Goal: Information Seeking & Learning: Learn about a topic

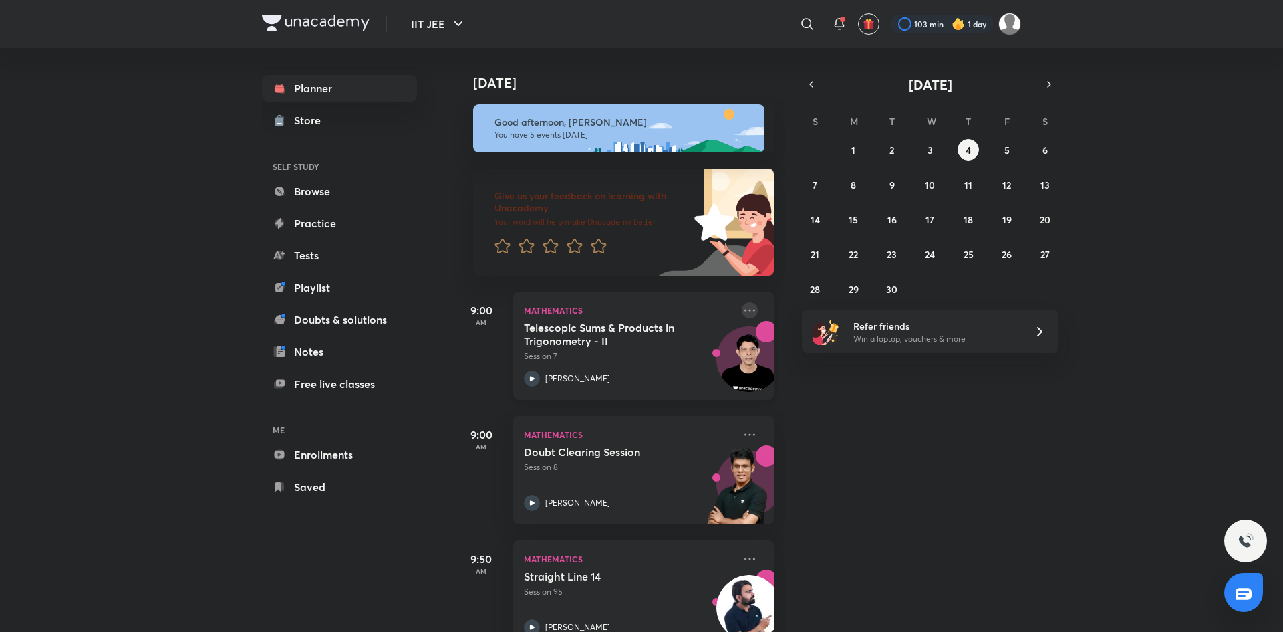
click at [752, 308] on icon at bounding box center [750, 310] width 16 height 16
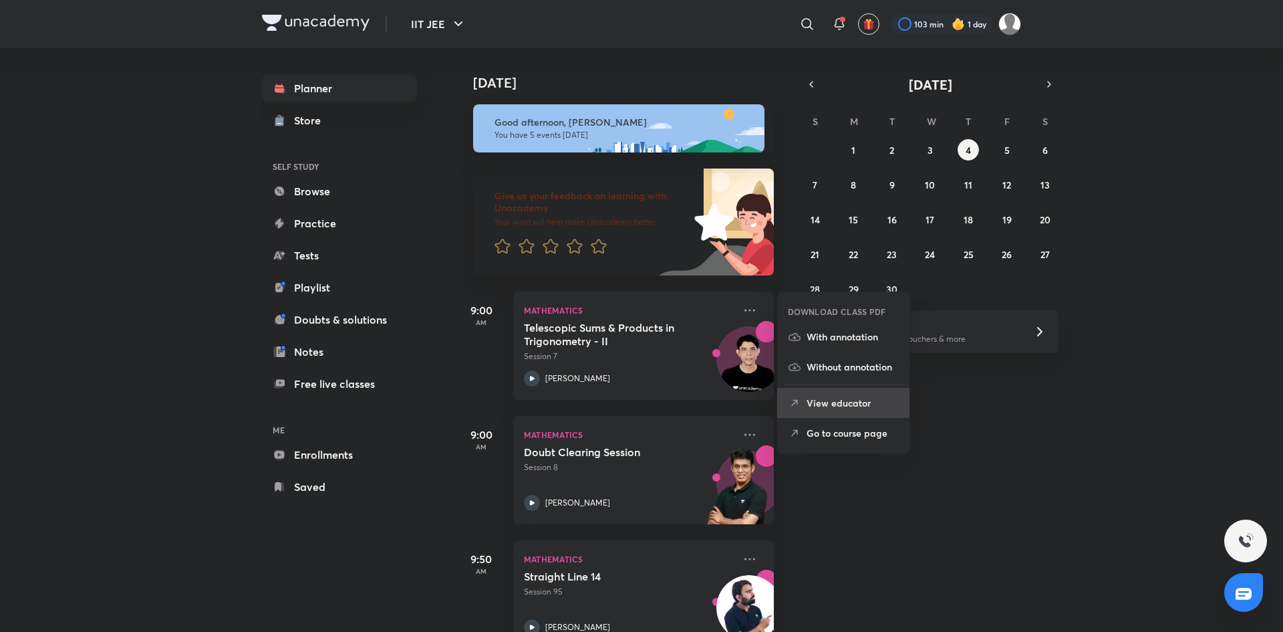
click at [832, 407] on p "View educator" at bounding box center [853, 403] width 92 height 14
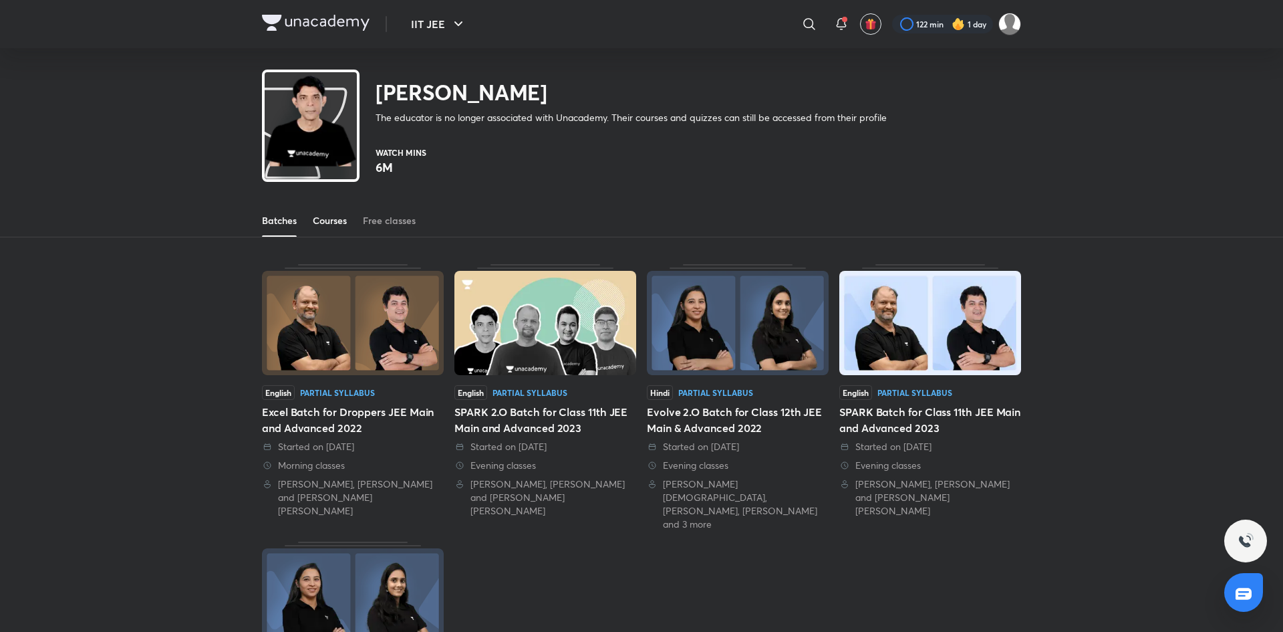
drag, startPoint x: 358, startPoint y: 217, endPoint x: 346, endPoint y: 217, distance: 11.4
click at [353, 217] on div "Batches Courses Free classes" at bounding box center [641, 220] width 759 height 32
click at [327, 219] on div "Courses" at bounding box center [330, 220] width 34 height 13
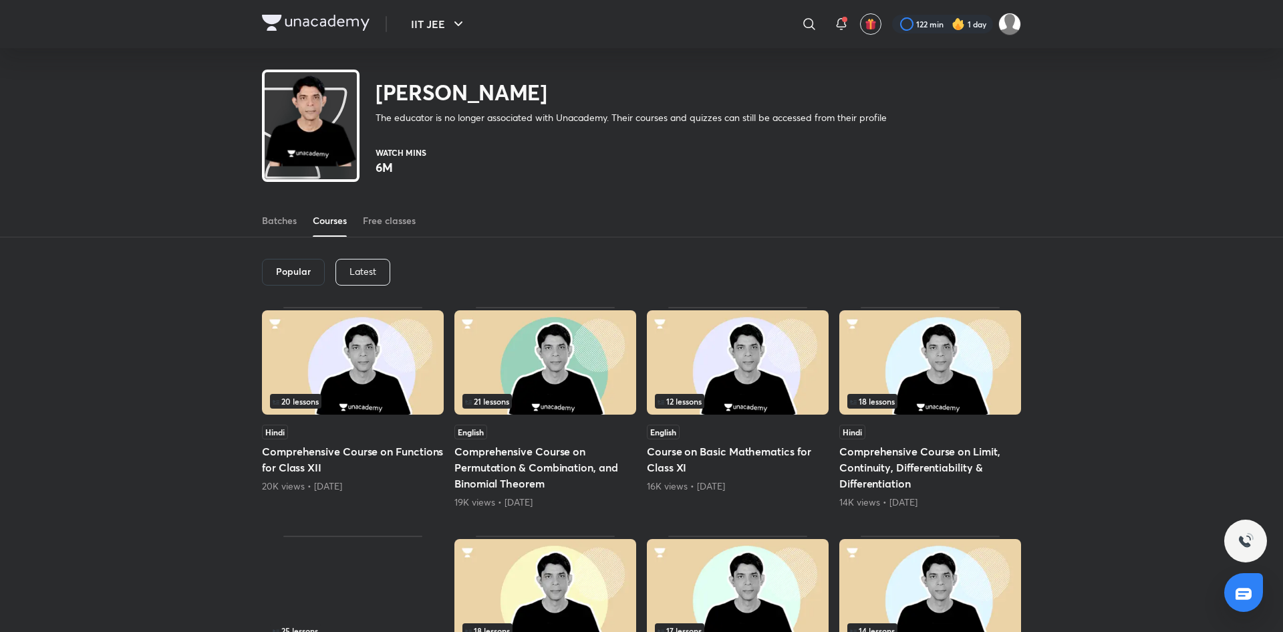
click at [377, 275] on div "Latest" at bounding box center [362, 272] width 55 height 27
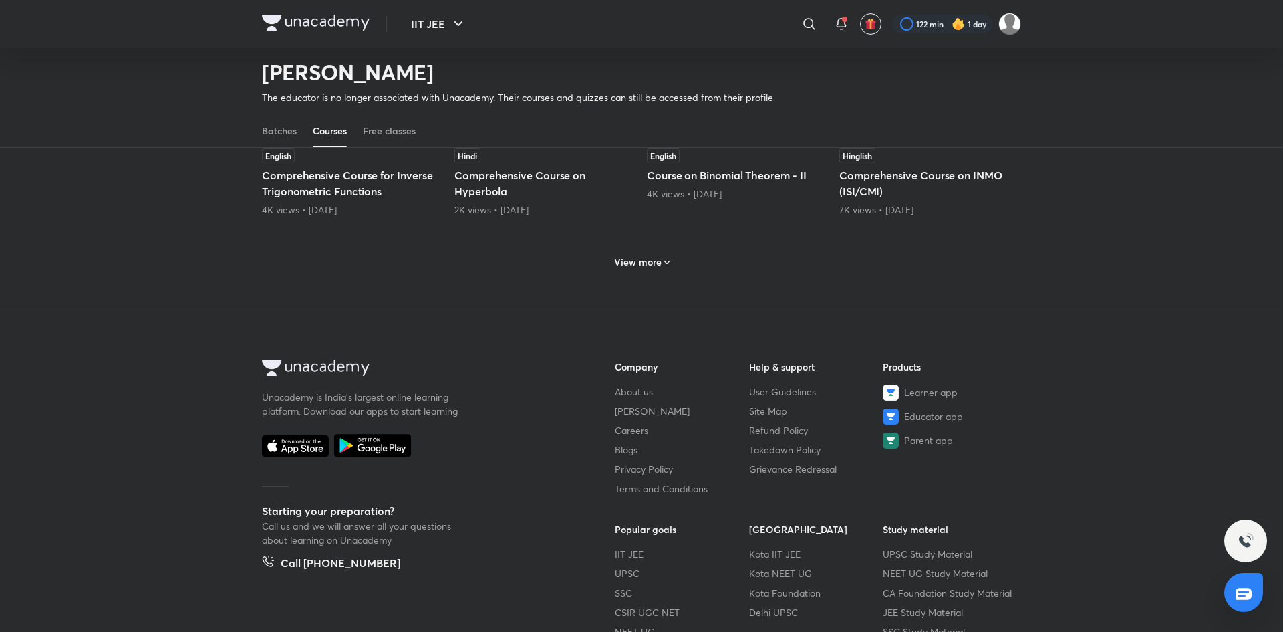
scroll to position [648, 0]
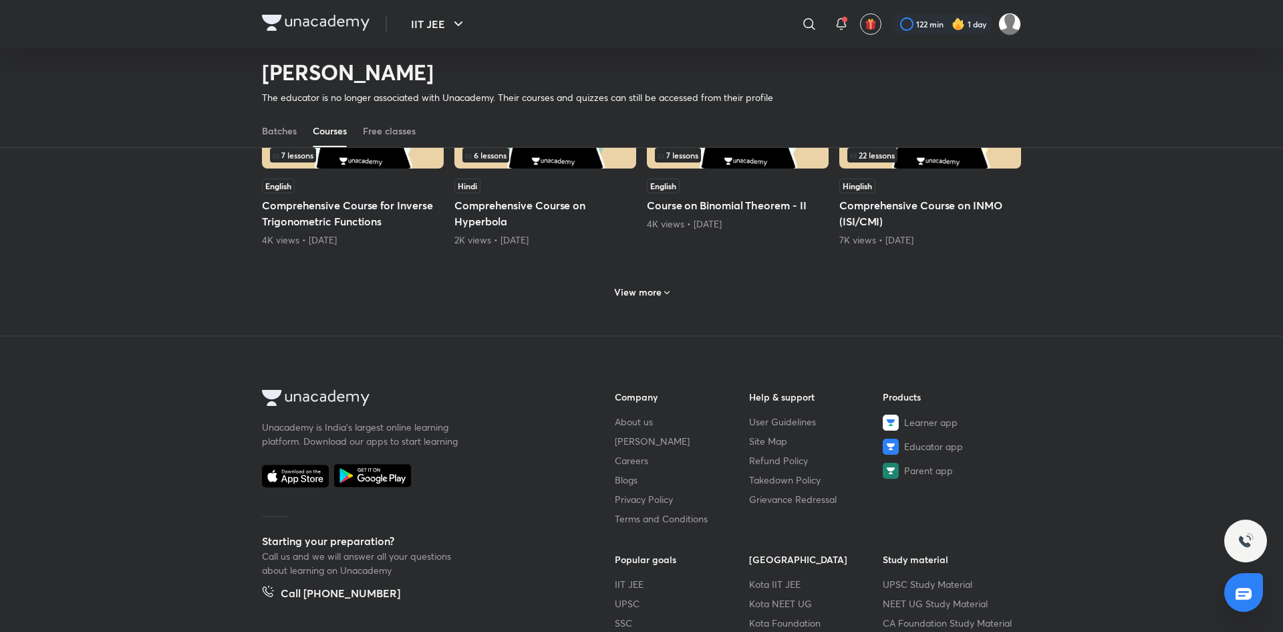
click at [668, 285] on div "View more" at bounding box center [642, 291] width 66 height 21
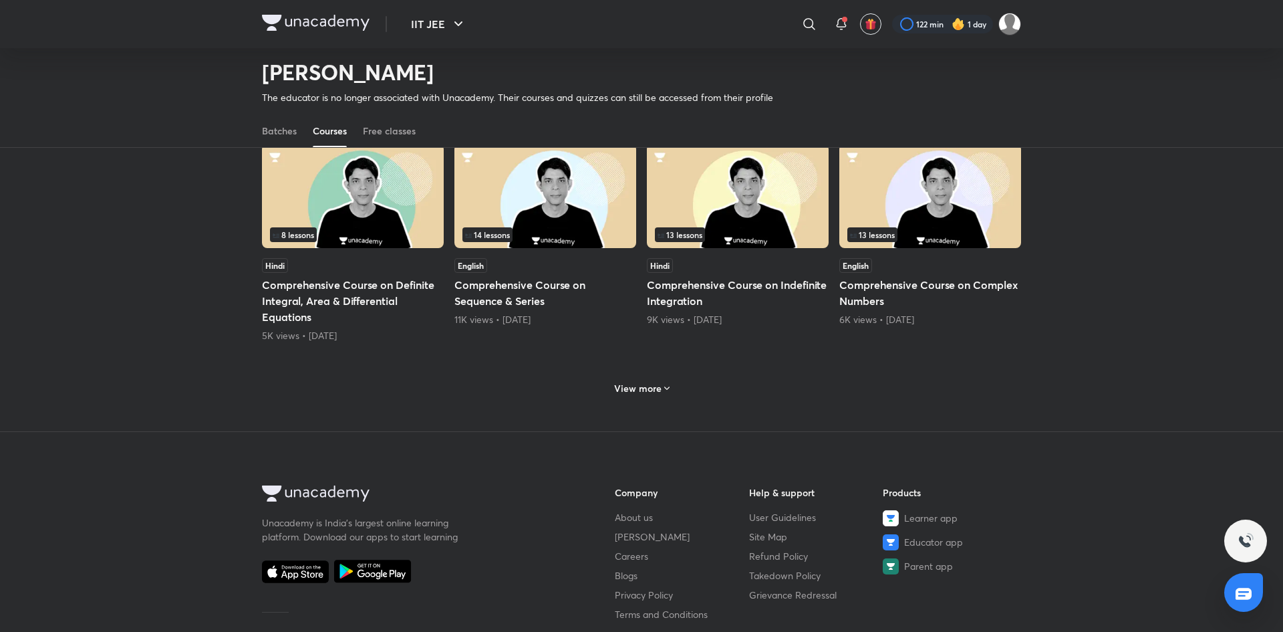
scroll to position [1246, 0]
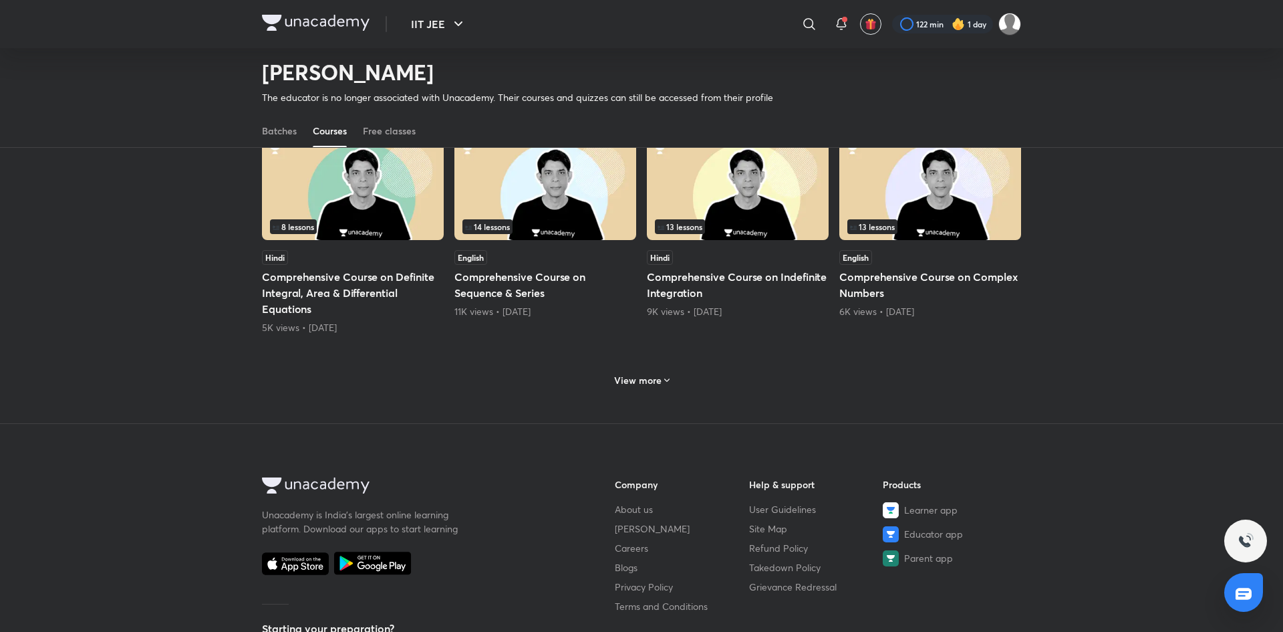
click at [682, 369] on div "View more" at bounding box center [641, 378] width 759 height 35
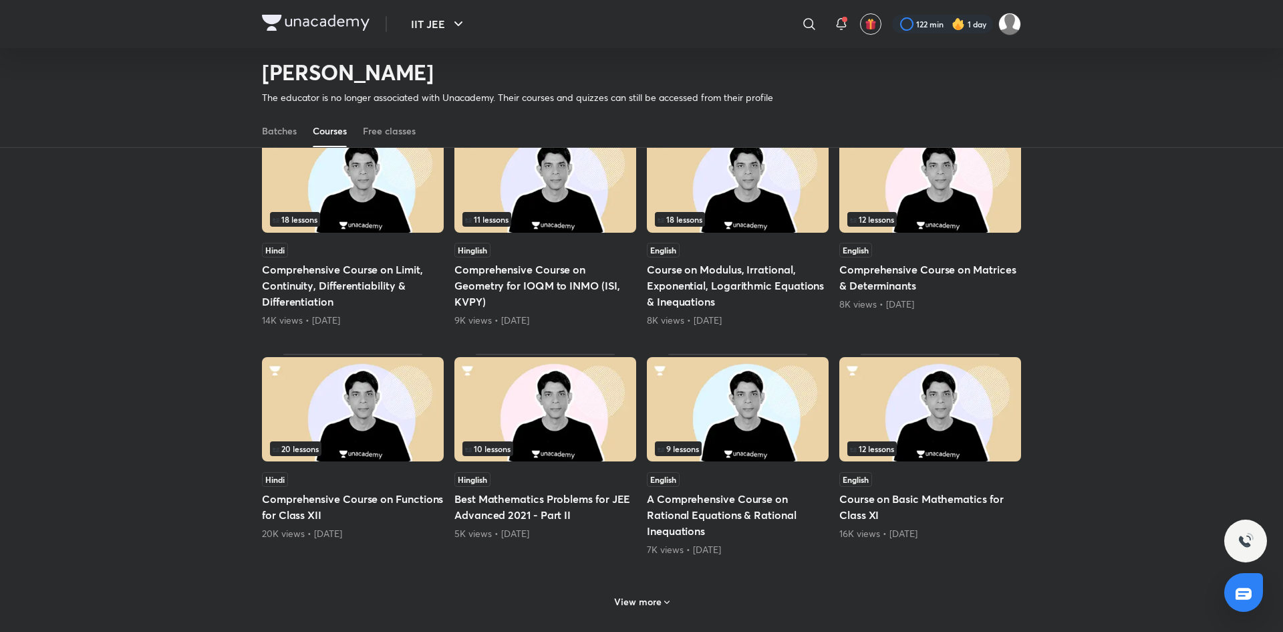
scroll to position [1770, 0]
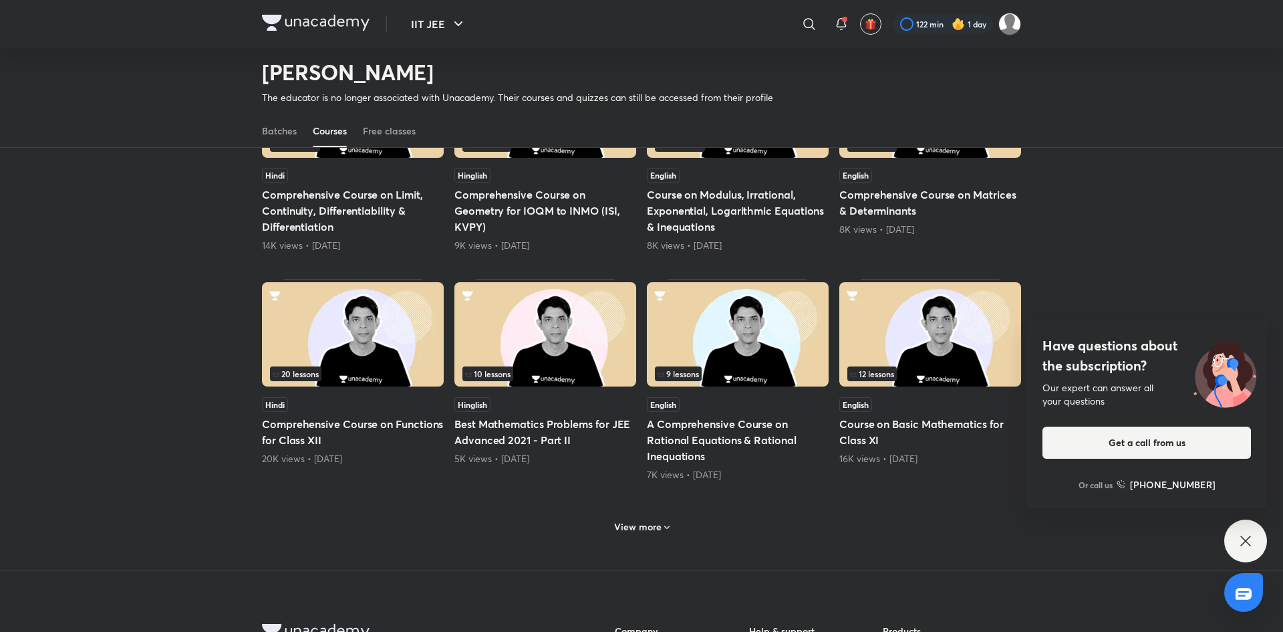
click at [653, 513] on div "View more" at bounding box center [641, 525] width 759 height 35
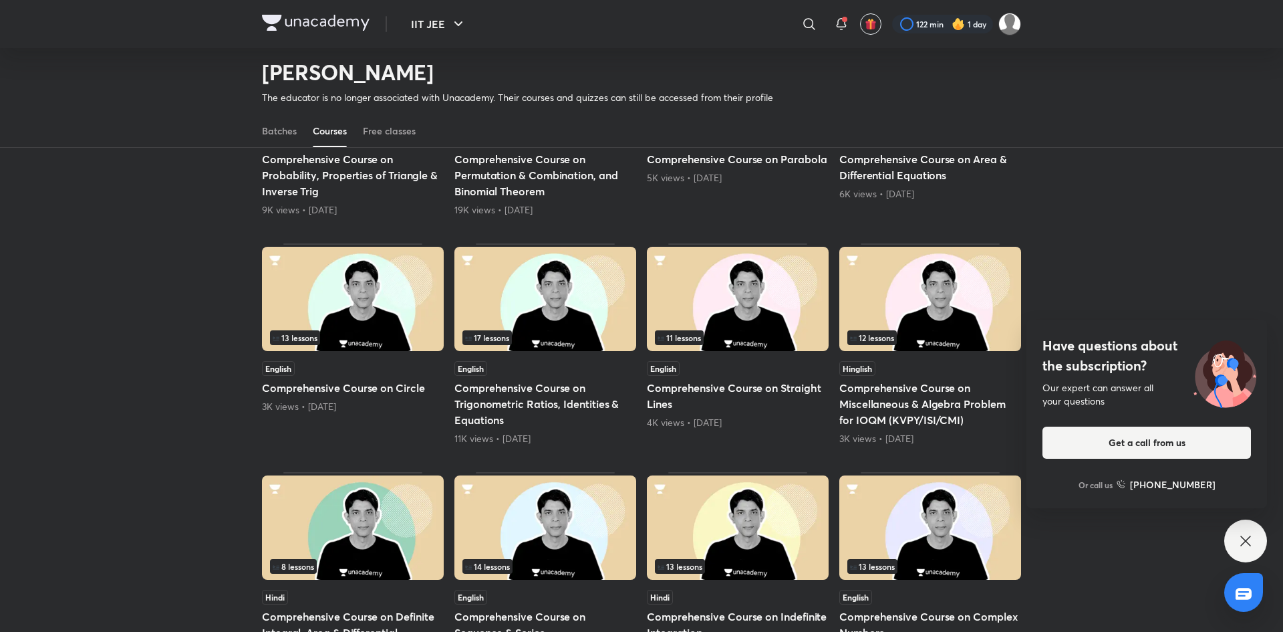
scroll to position [984, 0]
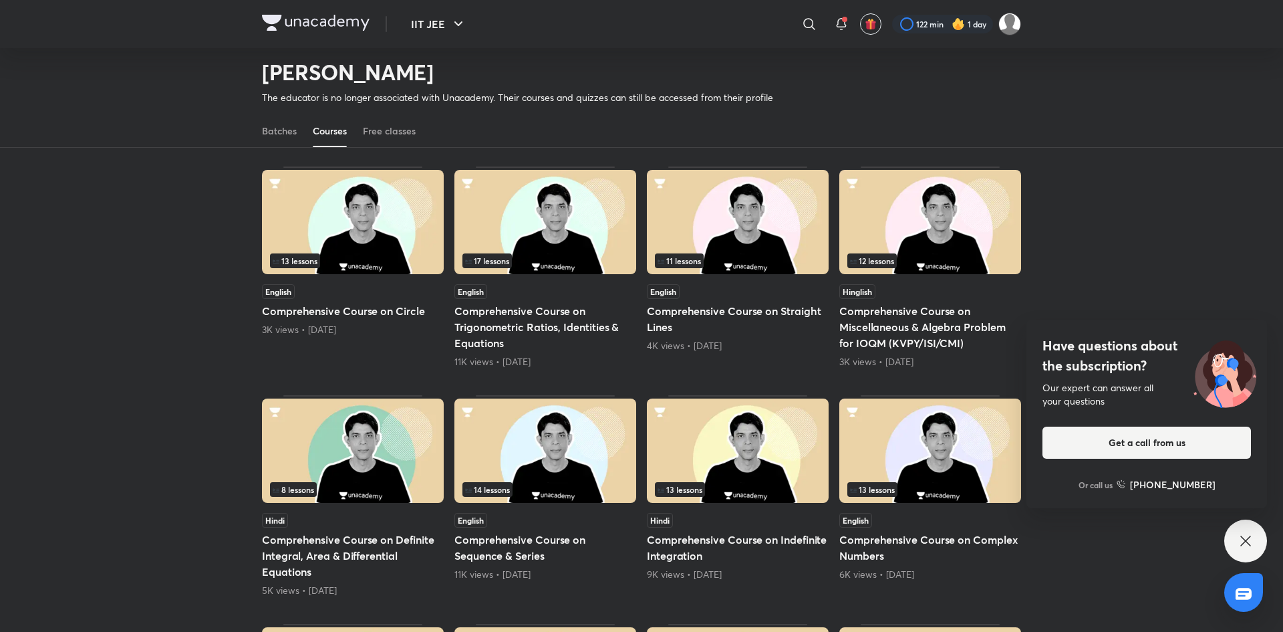
click at [517, 495] on div "14 lessons" at bounding box center [545, 489] width 166 height 15
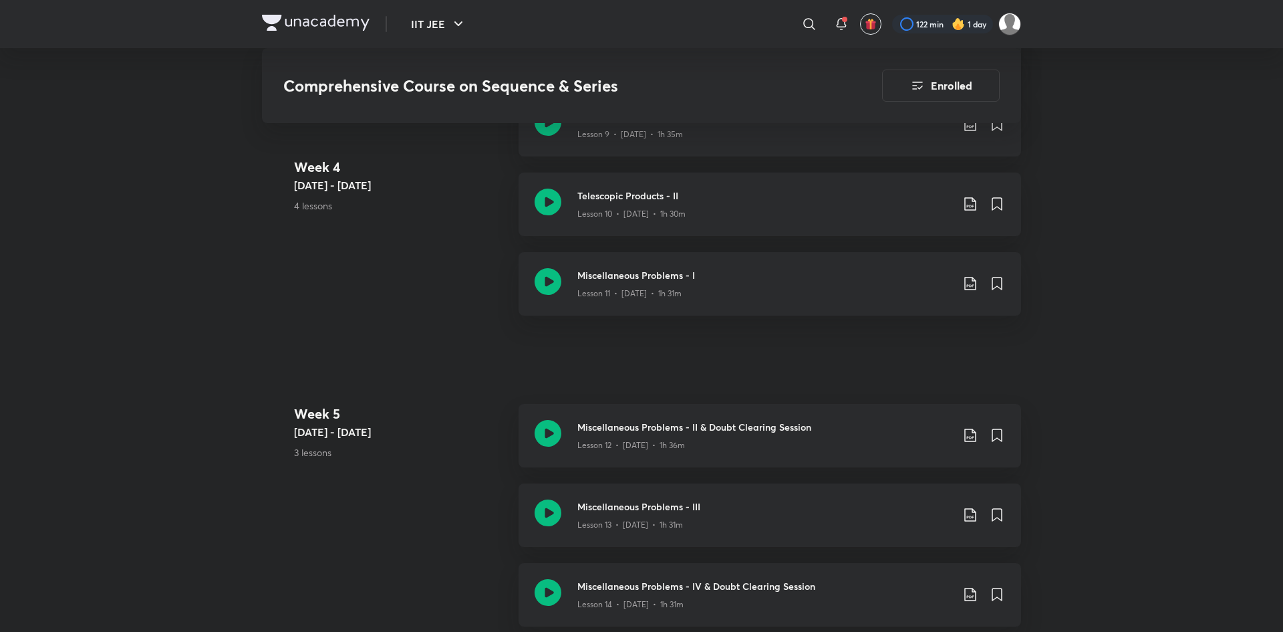
scroll to position [1355, 0]
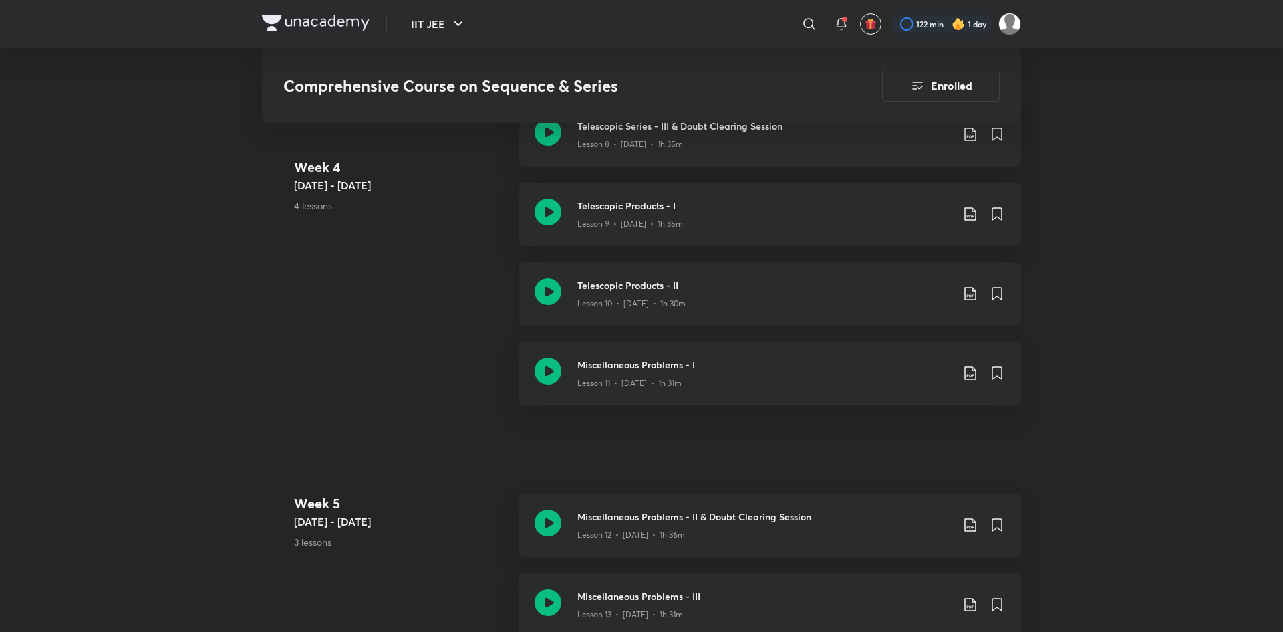
click at [978, 293] on icon at bounding box center [970, 293] width 16 height 16
click at [1188, 293] on div at bounding box center [641, 316] width 1283 height 632
click at [969, 371] on icon at bounding box center [970, 373] width 16 height 16
click at [869, 442] on p "With annotation" at bounding box center [869, 445] width 69 height 14
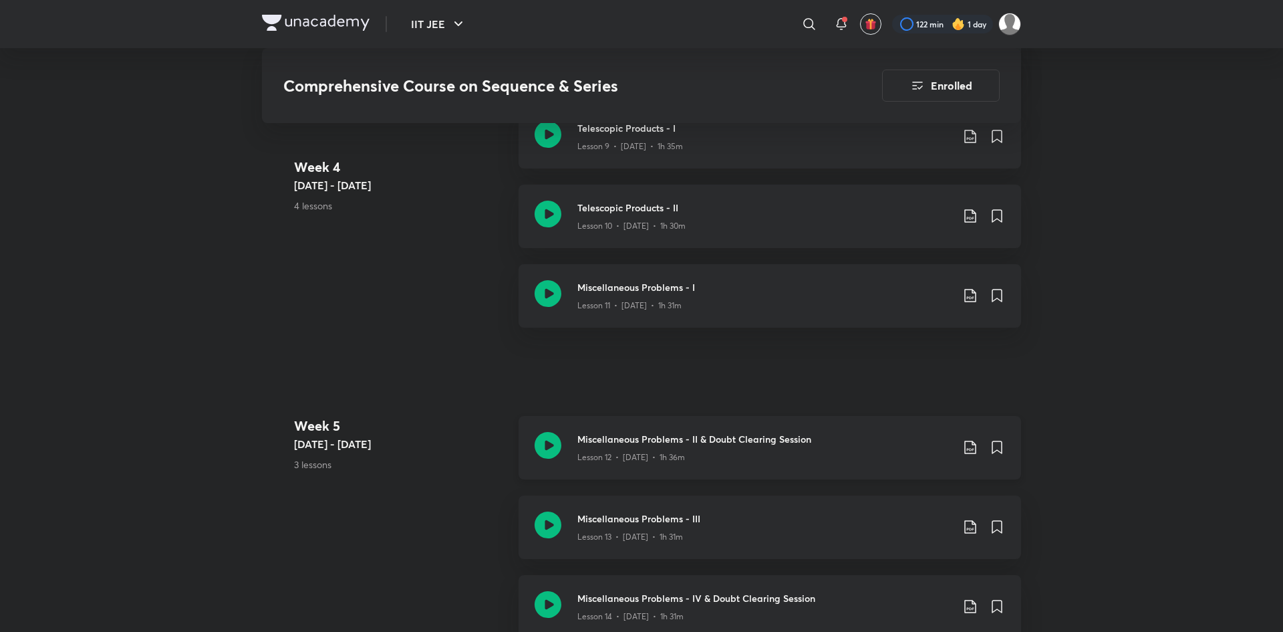
scroll to position [1654, 0]
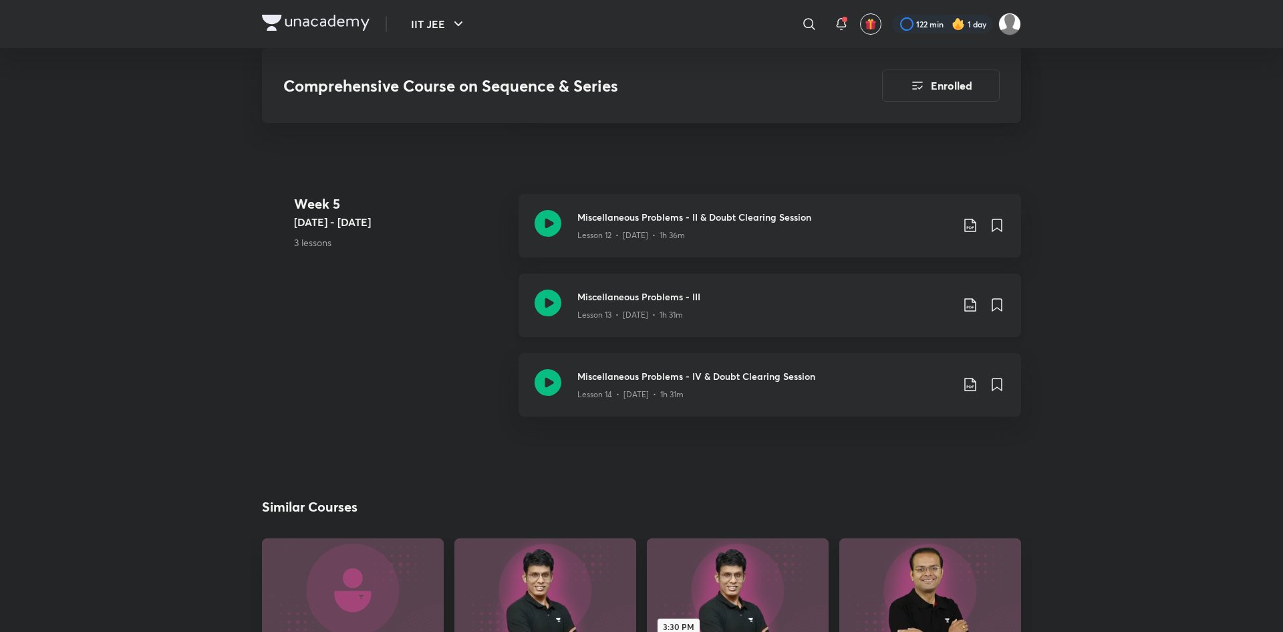
click at [964, 305] on icon at bounding box center [970, 305] width 16 height 16
click at [877, 375] on p "With annotation" at bounding box center [869, 377] width 69 height 14
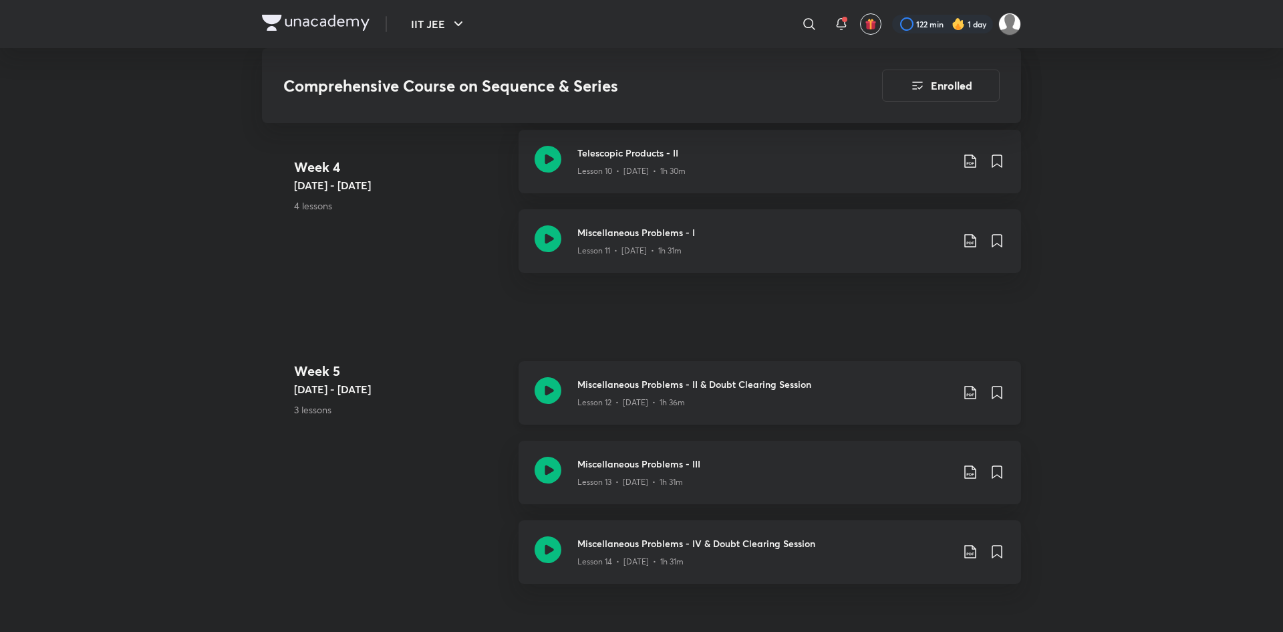
scroll to position [1429, 0]
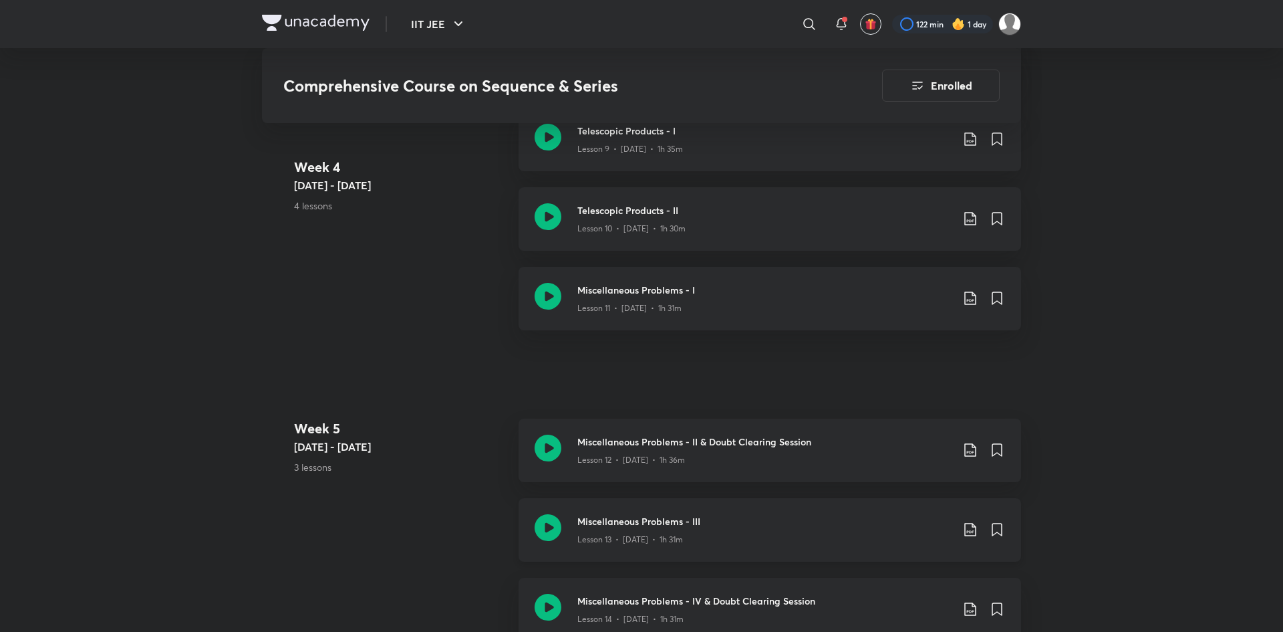
click at [672, 519] on h3 "Miscellaneous Problems - III" at bounding box center [764, 521] width 374 height 14
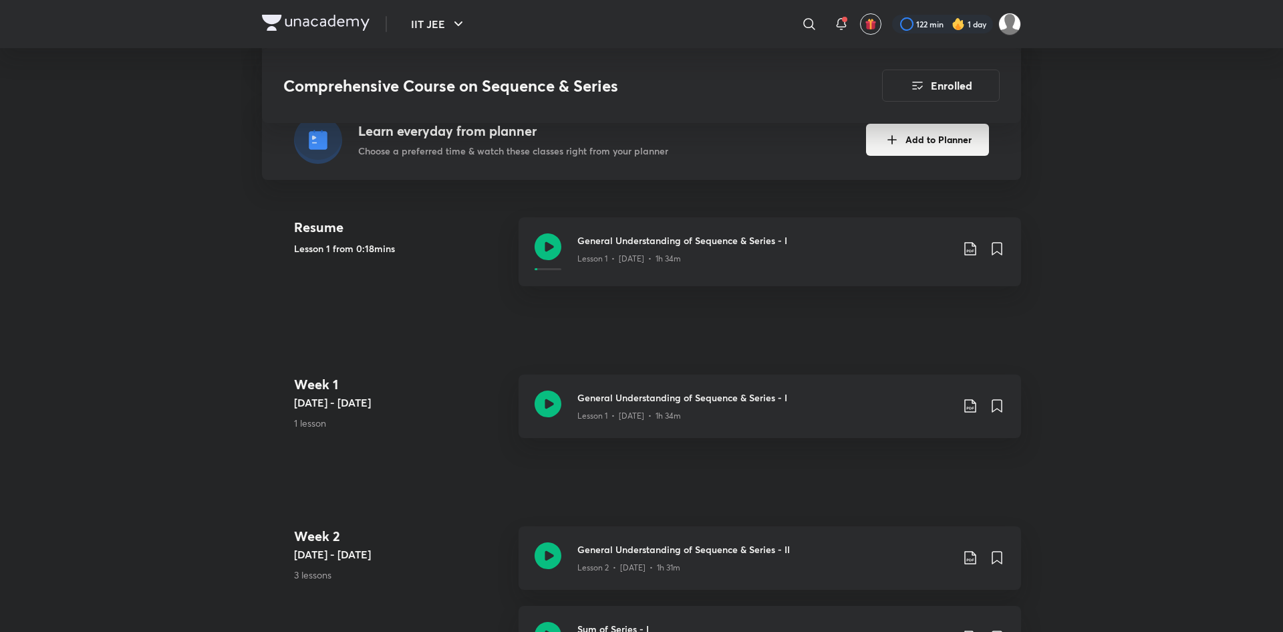
scroll to position [307, 0]
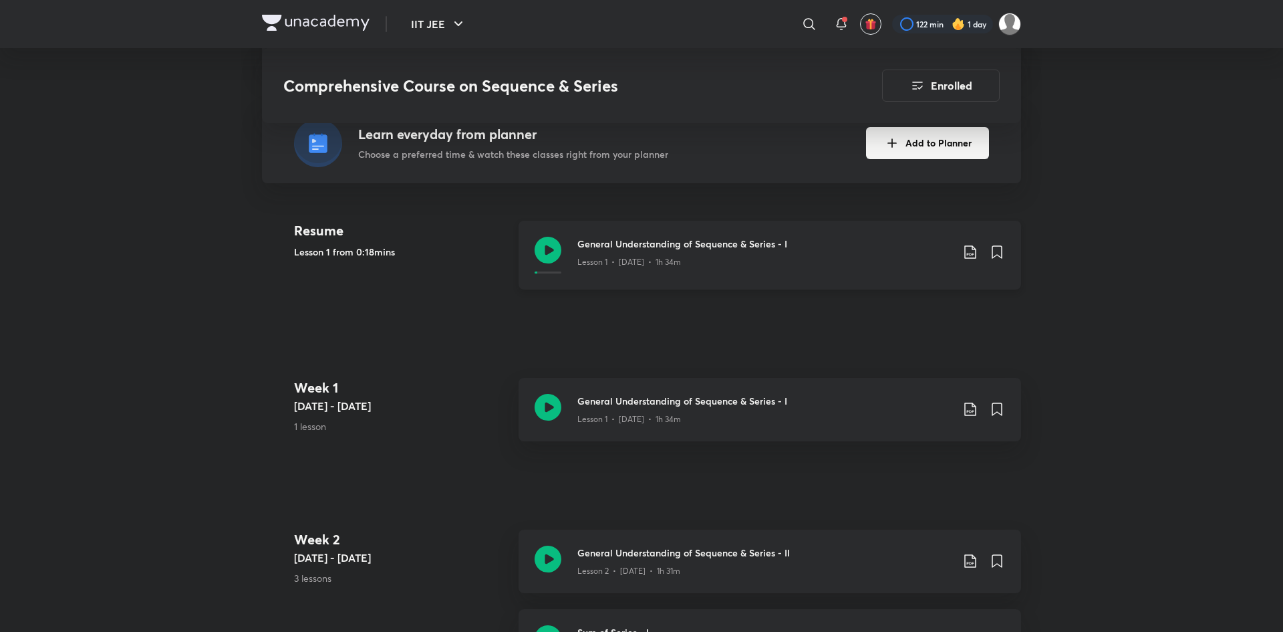
click at [777, 266] on div "Lesson 1 • Dec 3 • 1h 34m" at bounding box center [764, 259] width 374 height 17
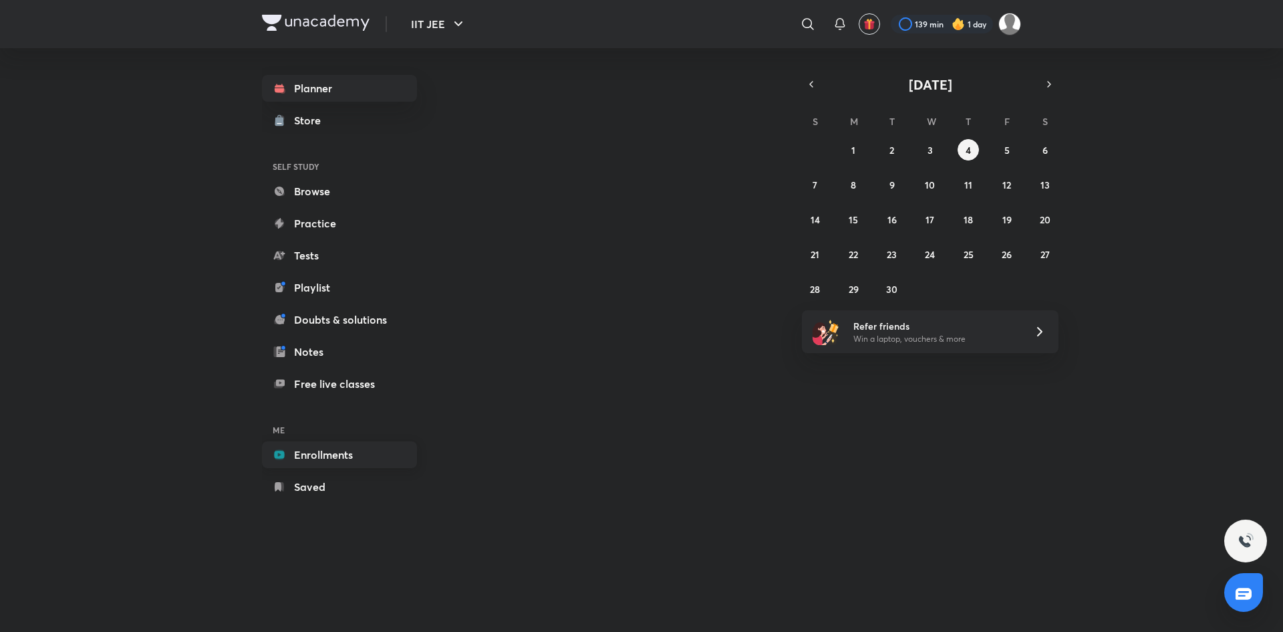
click at [321, 449] on link "Enrollments" at bounding box center [339, 454] width 155 height 27
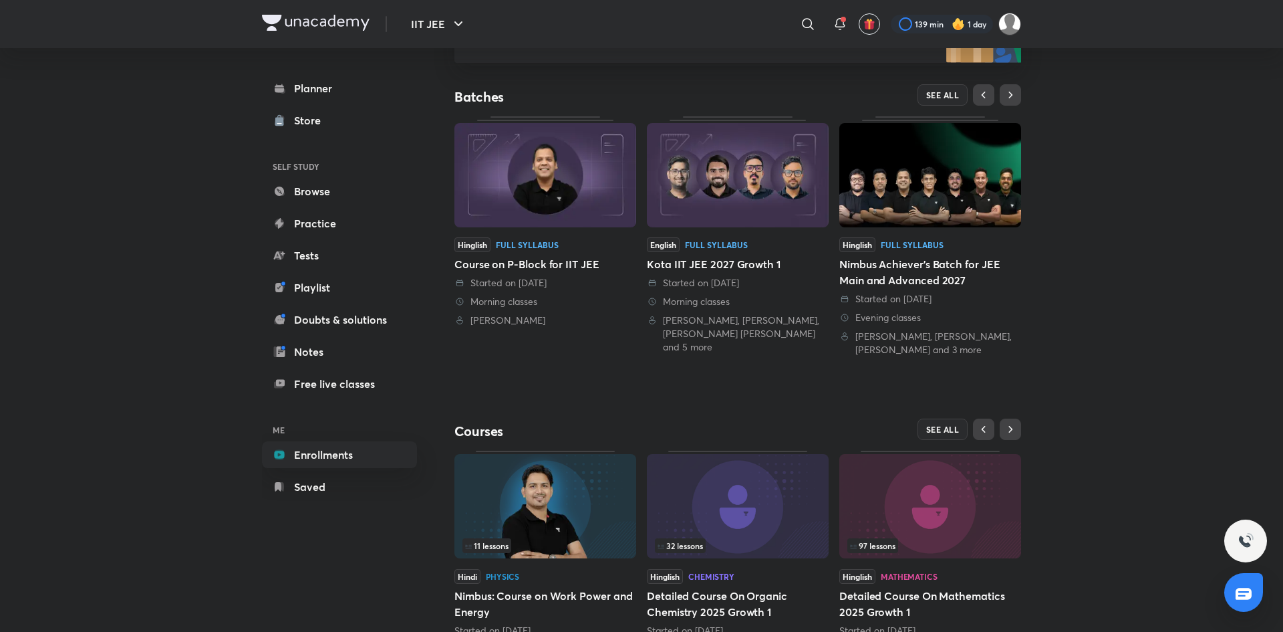
scroll to position [288, 0]
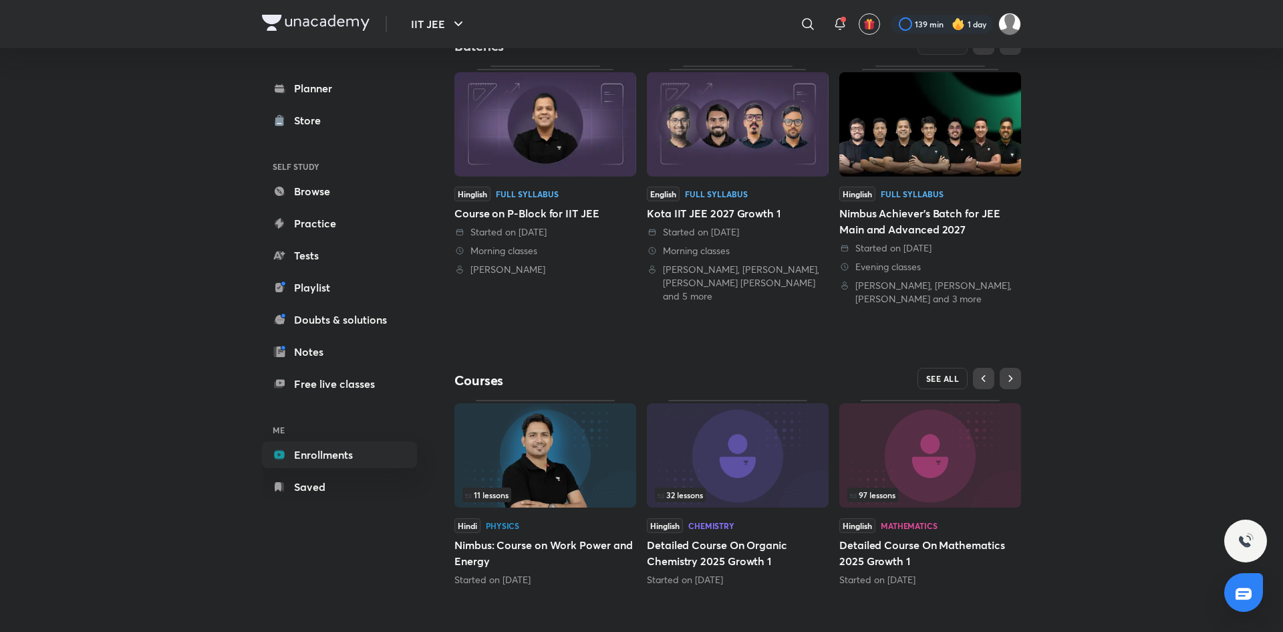
click at [940, 368] on div "IIT JEE Plus Enrolled My enrollments You’re learning from 6 batches We recommen…" at bounding box center [737, 186] width 567 height 799
click at [339, 77] on link "Planner" at bounding box center [339, 88] width 155 height 27
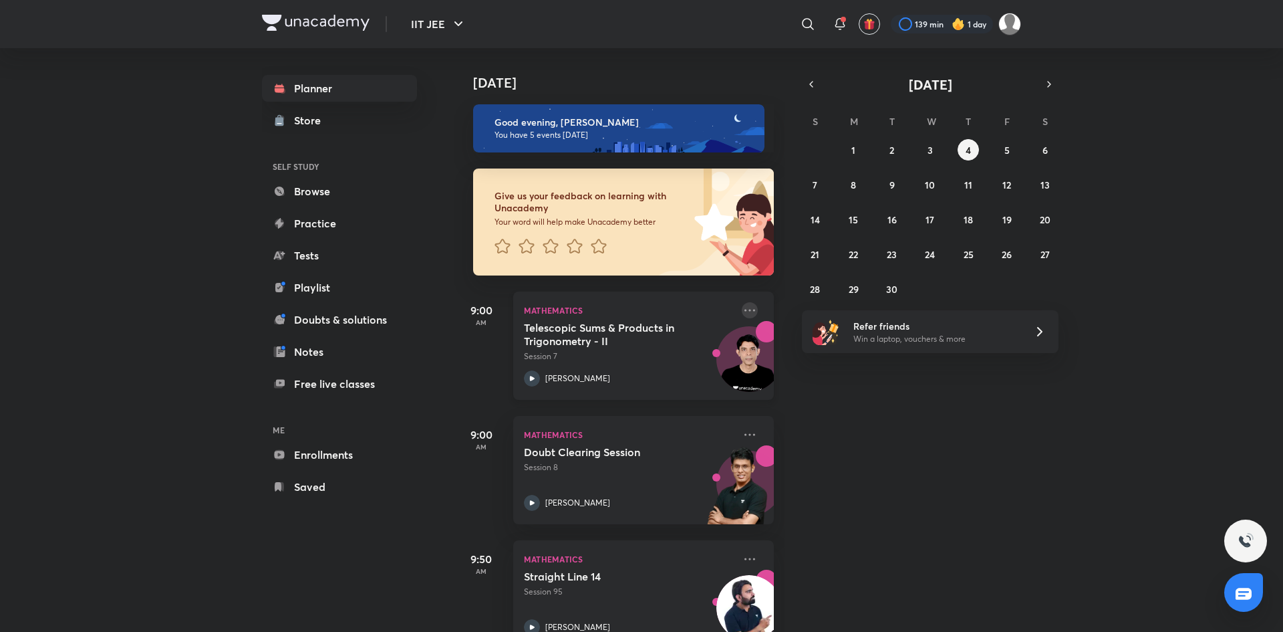
click at [754, 311] on icon at bounding box center [750, 310] width 16 height 16
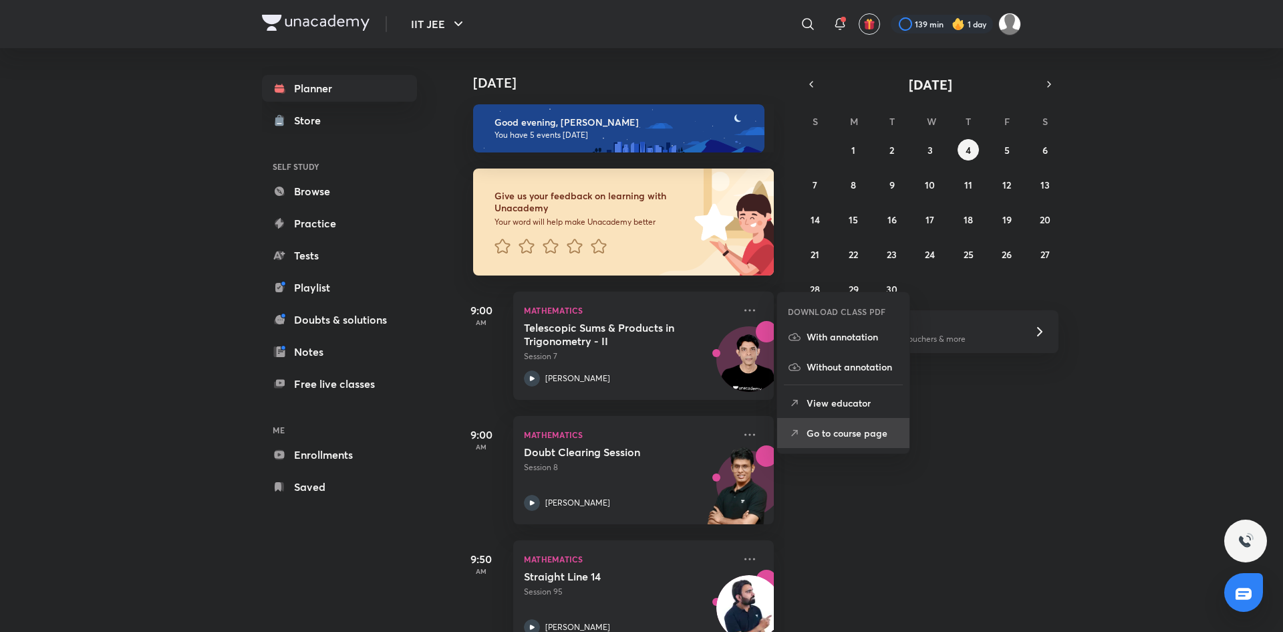
click at [850, 432] on p "Go to course page" at bounding box center [853, 433] width 92 height 14
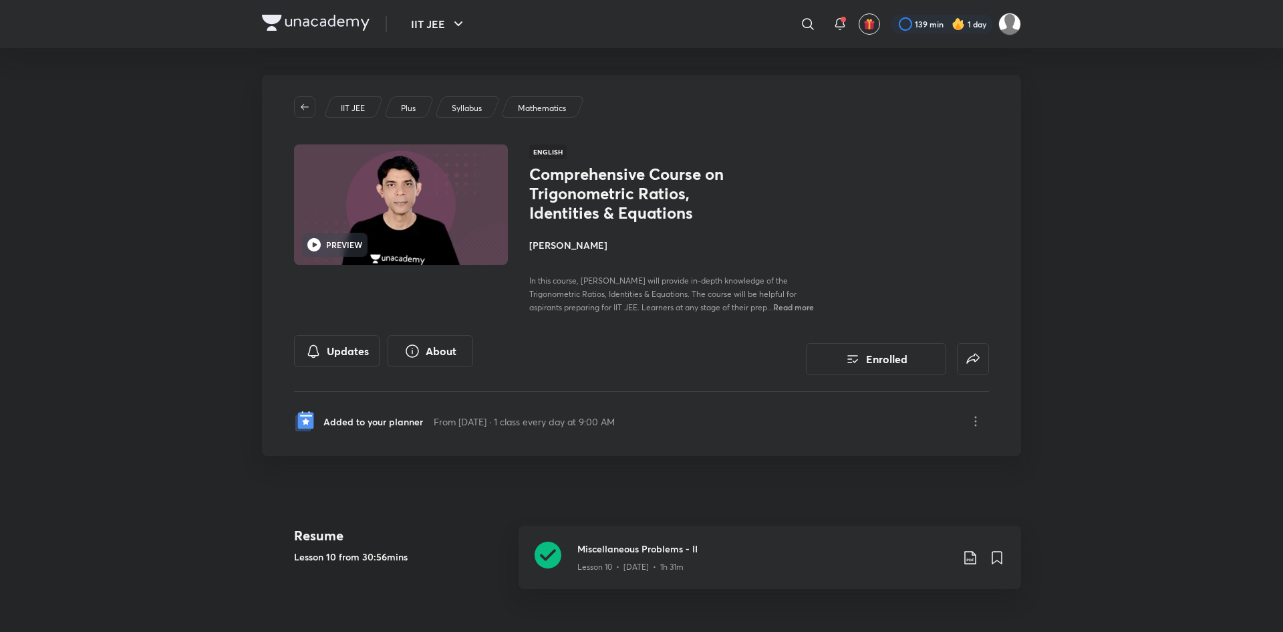
click at [563, 240] on h4 "[PERSON_NAME]" at bounding box center [678, 245] width 299 height 14
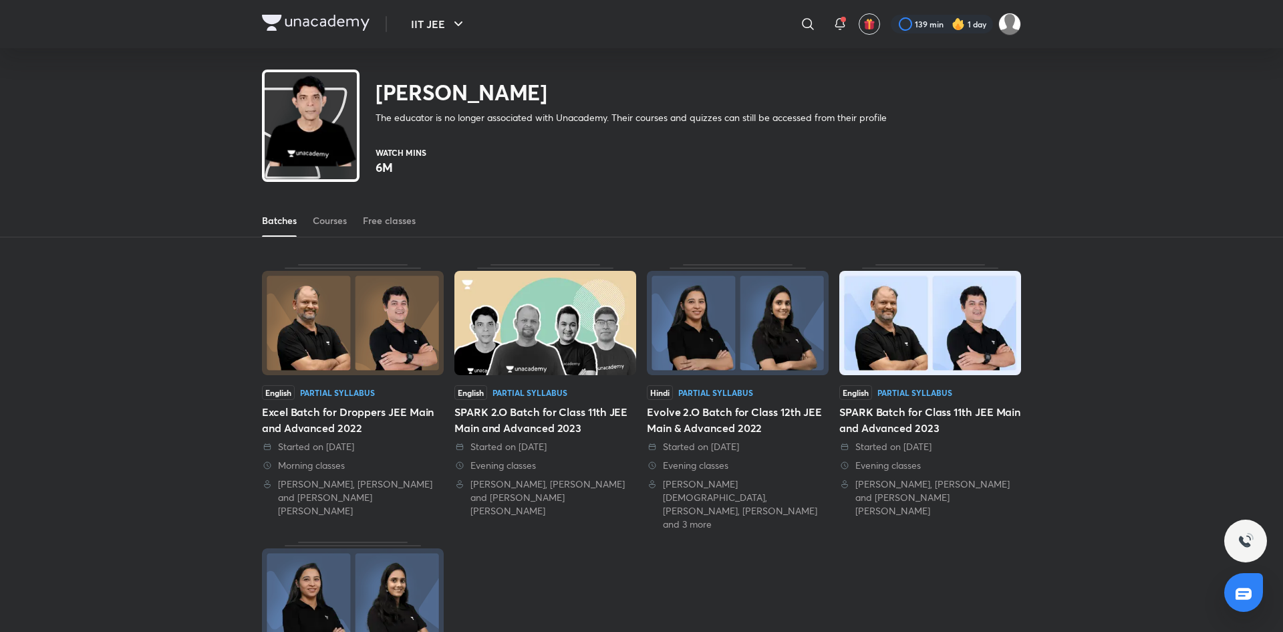
click at [348, 217] on div "Batches Courses Free classes" at bounding box center [641, 220] width 759 height 32
click at [339, 217] on div "Courses" at bounding box center [330, 220] width 34 height 13
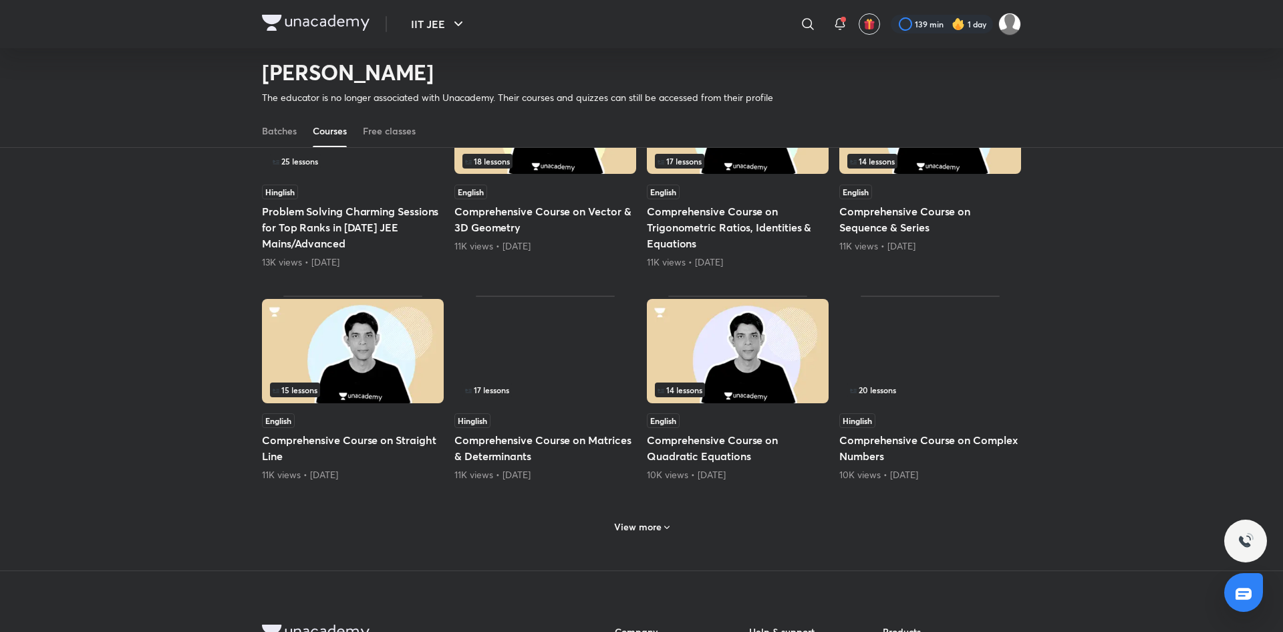
scroll to position [432, 0]
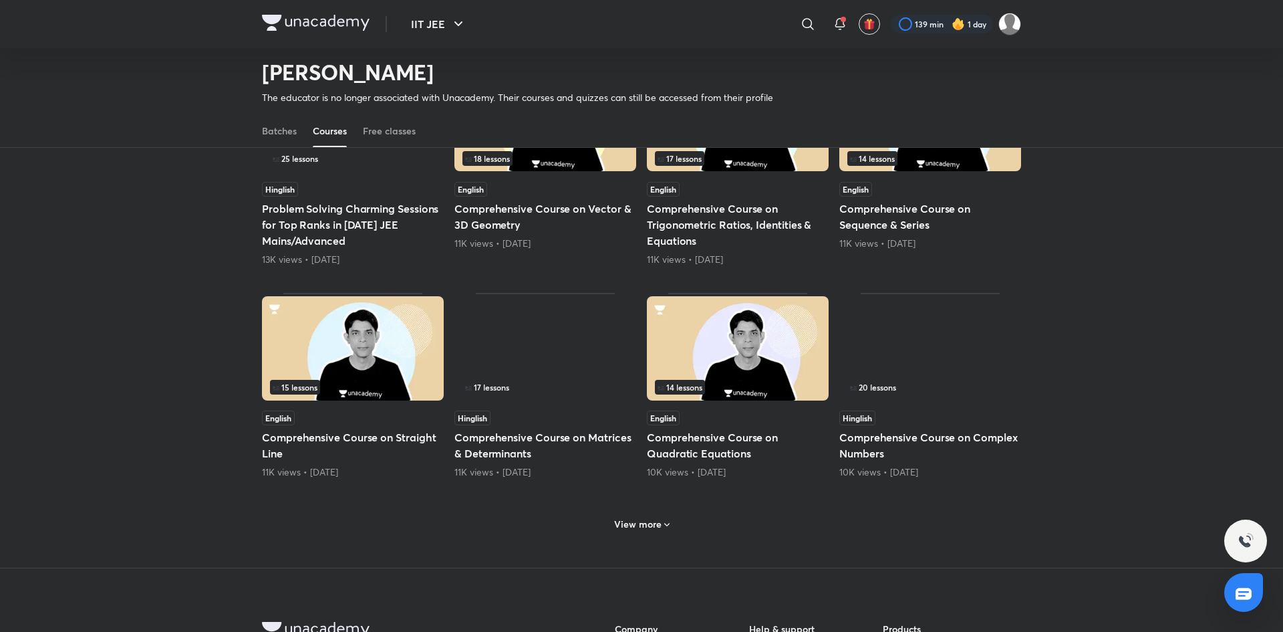
click at [622, 528] on h6 "View more" at bounding box center [637, 523] width 47 height 13
click at [553, 434] on h5 "Comprehensive Course on Matrices & Determinants" at bounding box center [545, 445] width 182 height 32
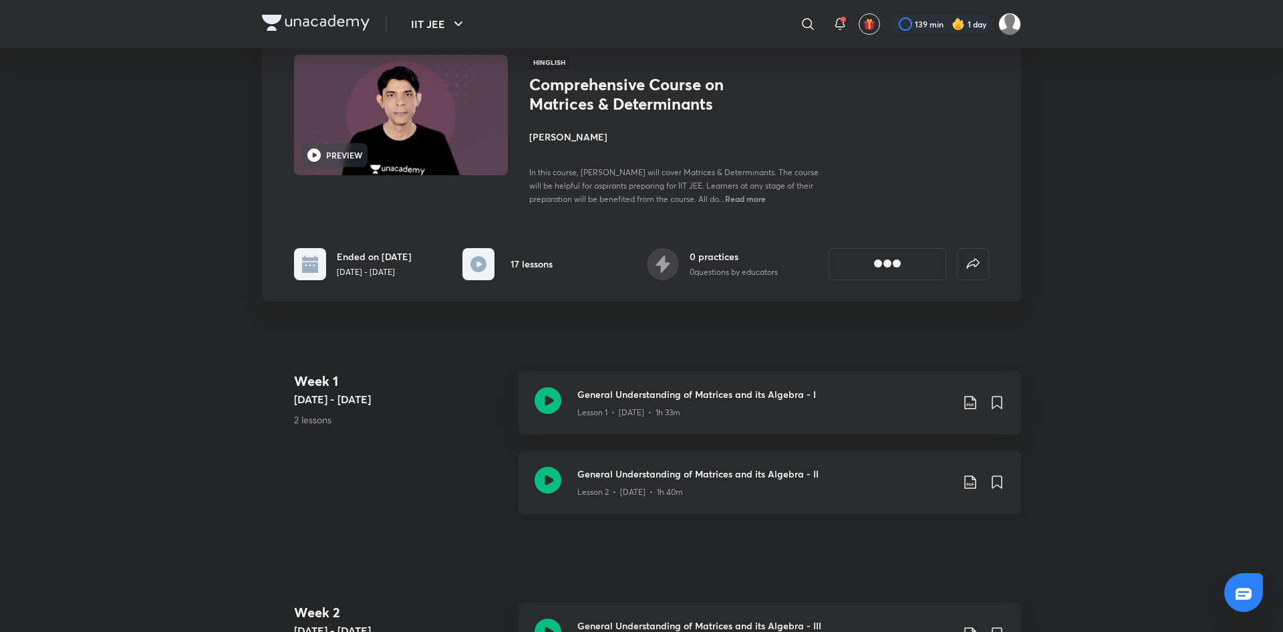
scroll to position [150, 0]
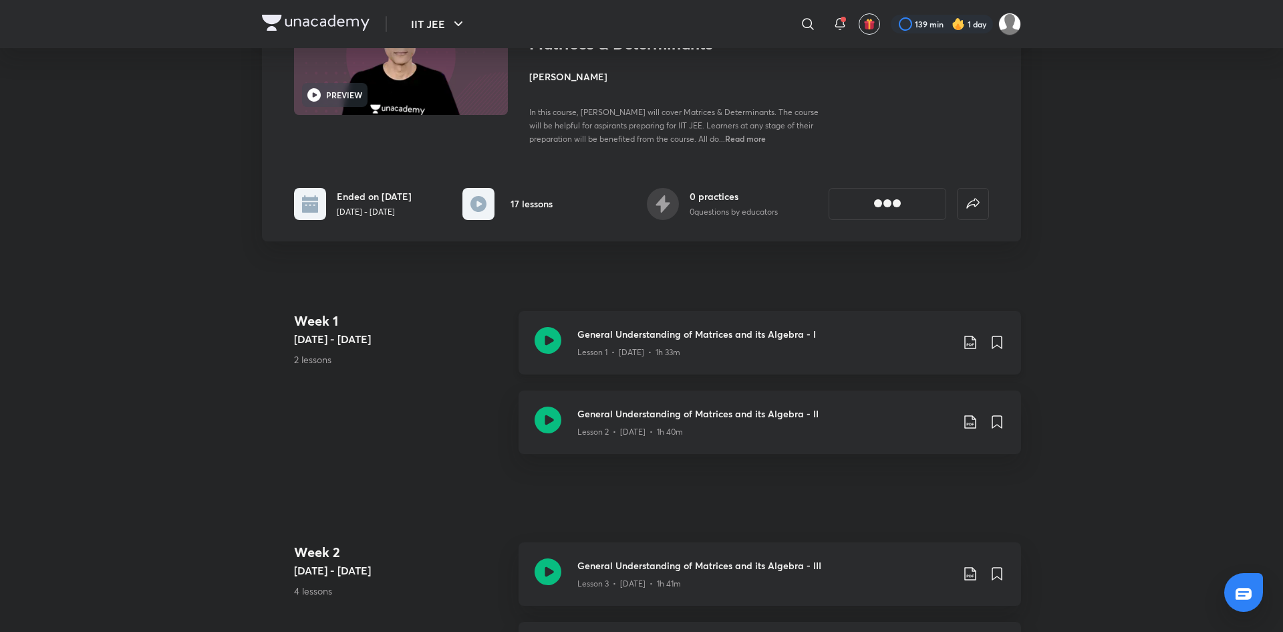
click at [665, 360] on div "General Understanding of Matrices and its Algebra - I Lesson 1 • May 7 • 1h 33m" at bounding box center [770, 342] width 503 height 63
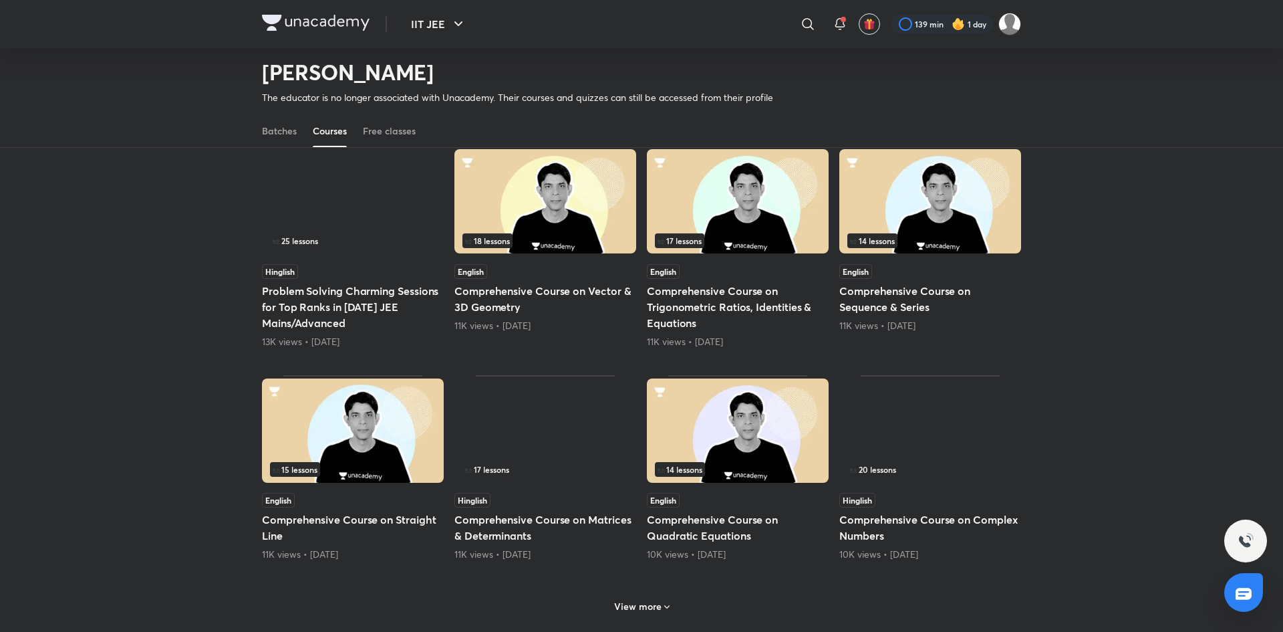
scroll to position [357, 0]
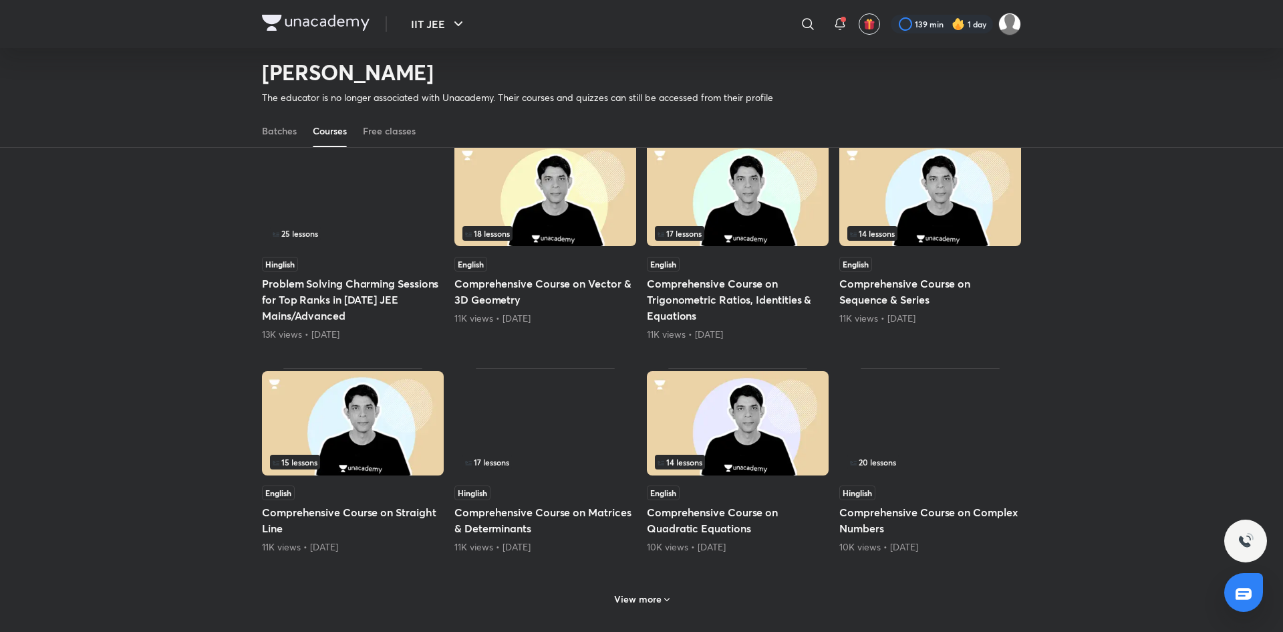
click at [647, 592] on h6 "View more" at bounding box center [637, 598] width 47 height 13
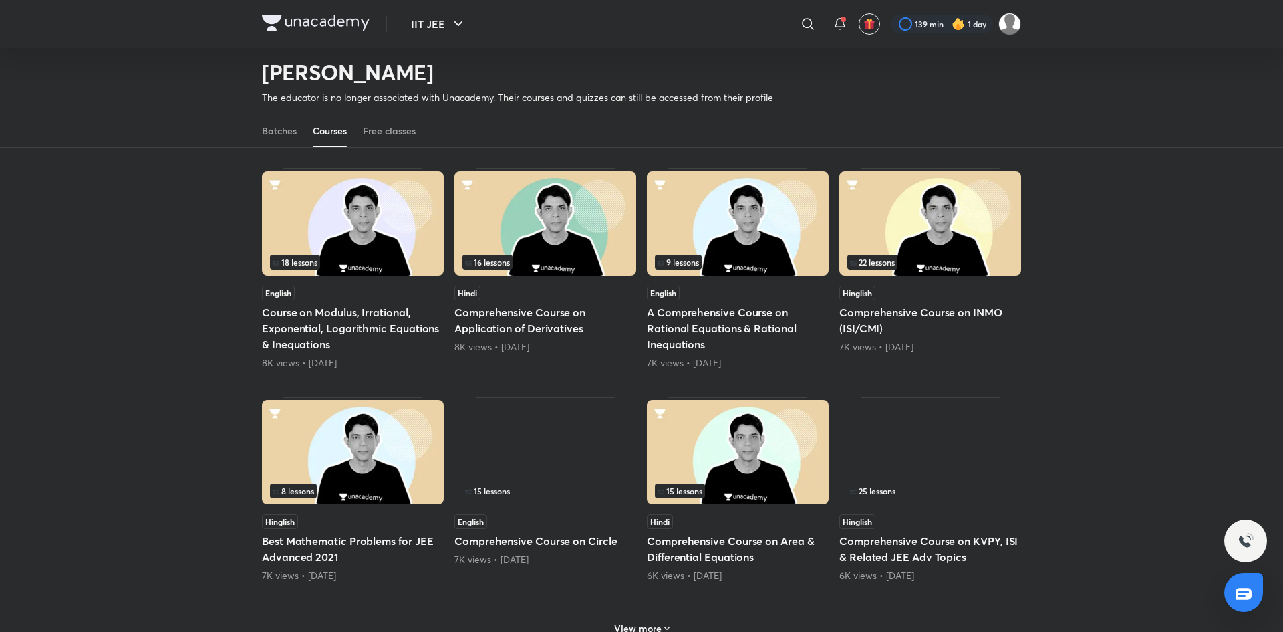
scroll to position [1180, 0]
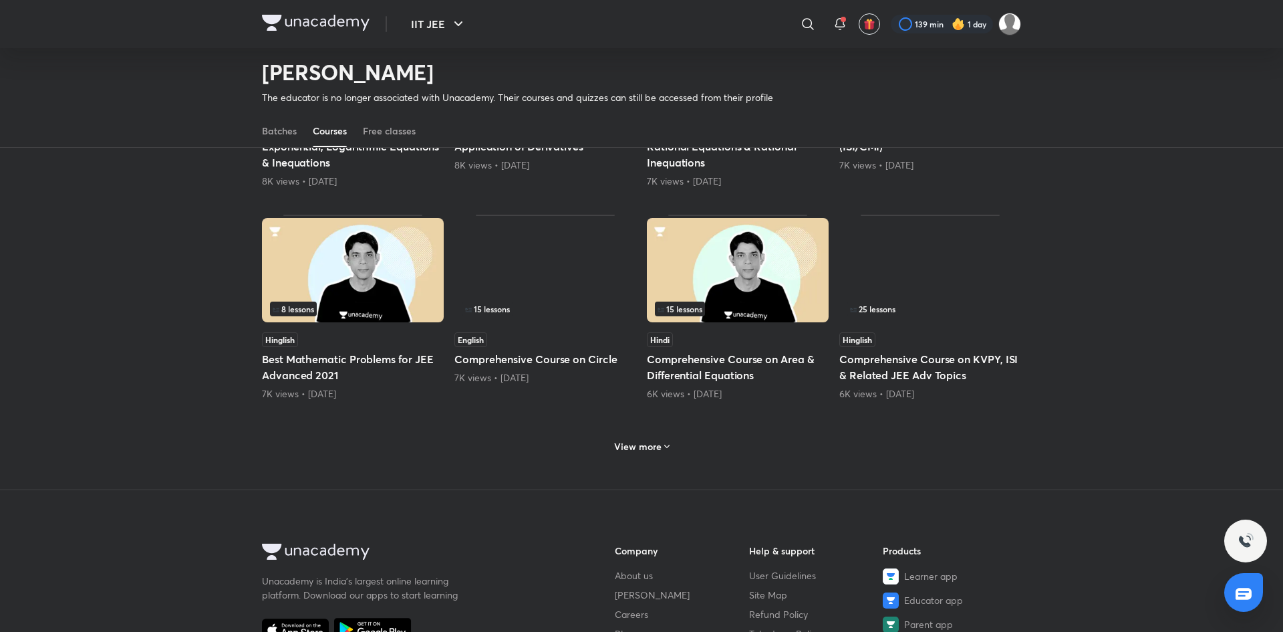
click at [680, 460] on div "View more" at bounding box center [641, 444] width 759 height 35
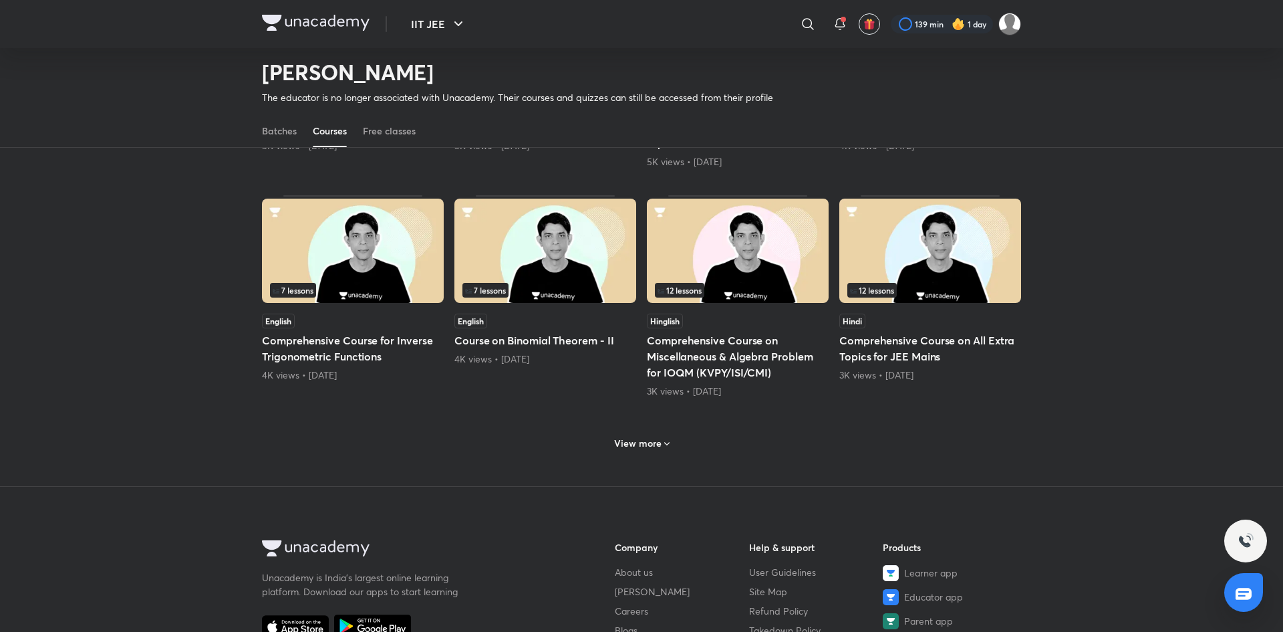
click at [670, 447] on icon at bounding box center [667, 443] width 11 height 11
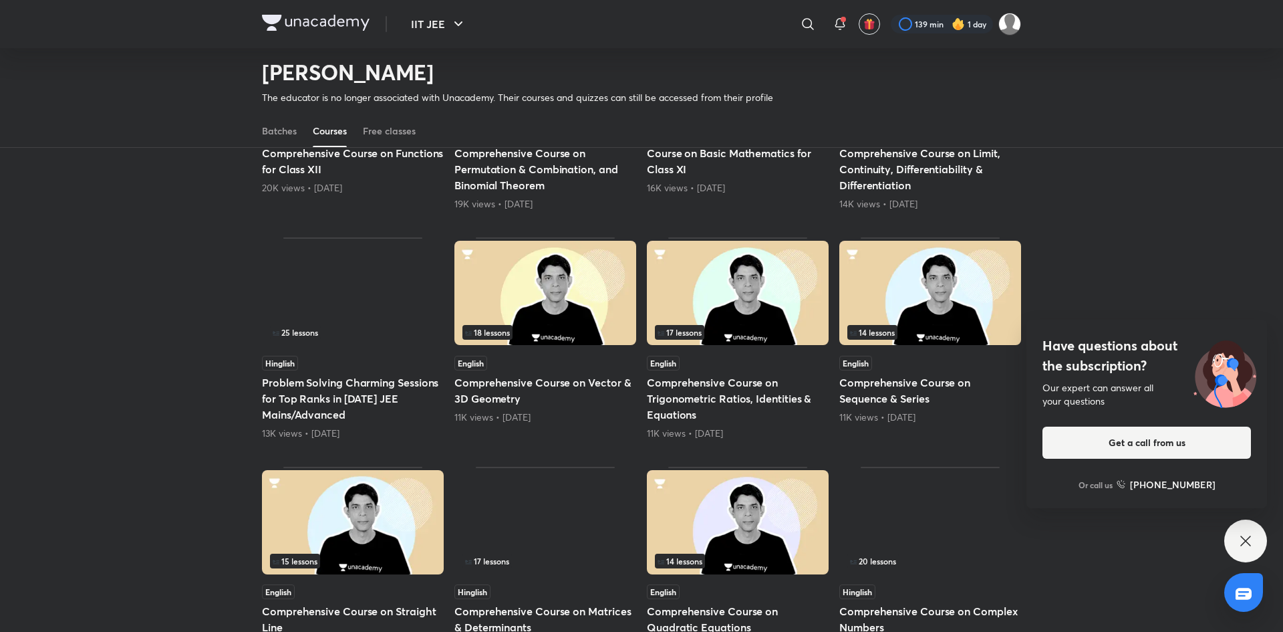
scroll to position [174, 0]
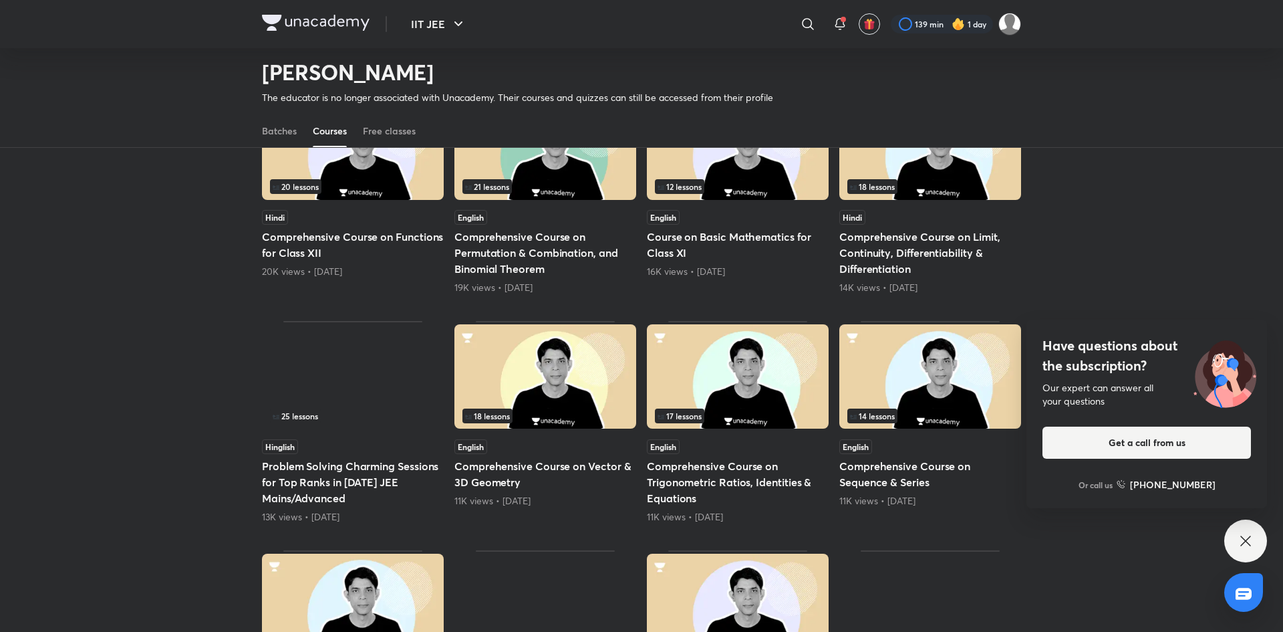
click at [1230, 545] on div "Have questions about the subscription? Our expert can answer all your questions…" at bounding box center [1245, 540] width 43 height 43
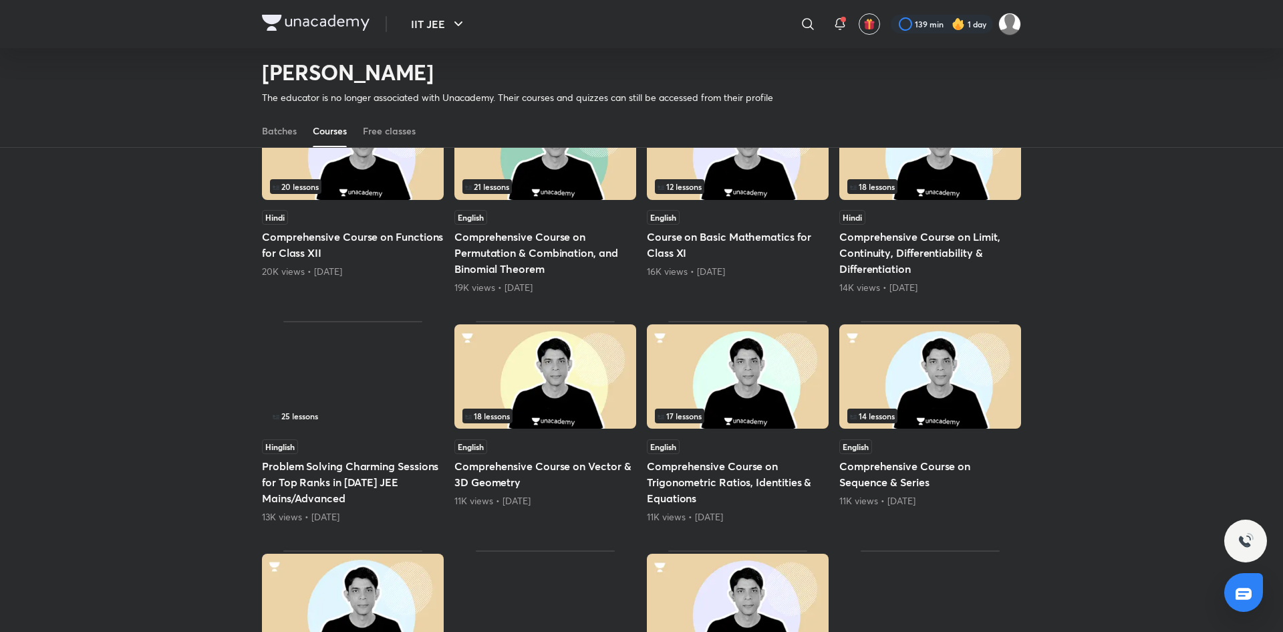
click at [343, 481] on h5 "Problem Solving Charming Sessions for Top Ranks in 2022 JEE Mains/Advanced" at bounding box center [353, 482] width 182 height 48
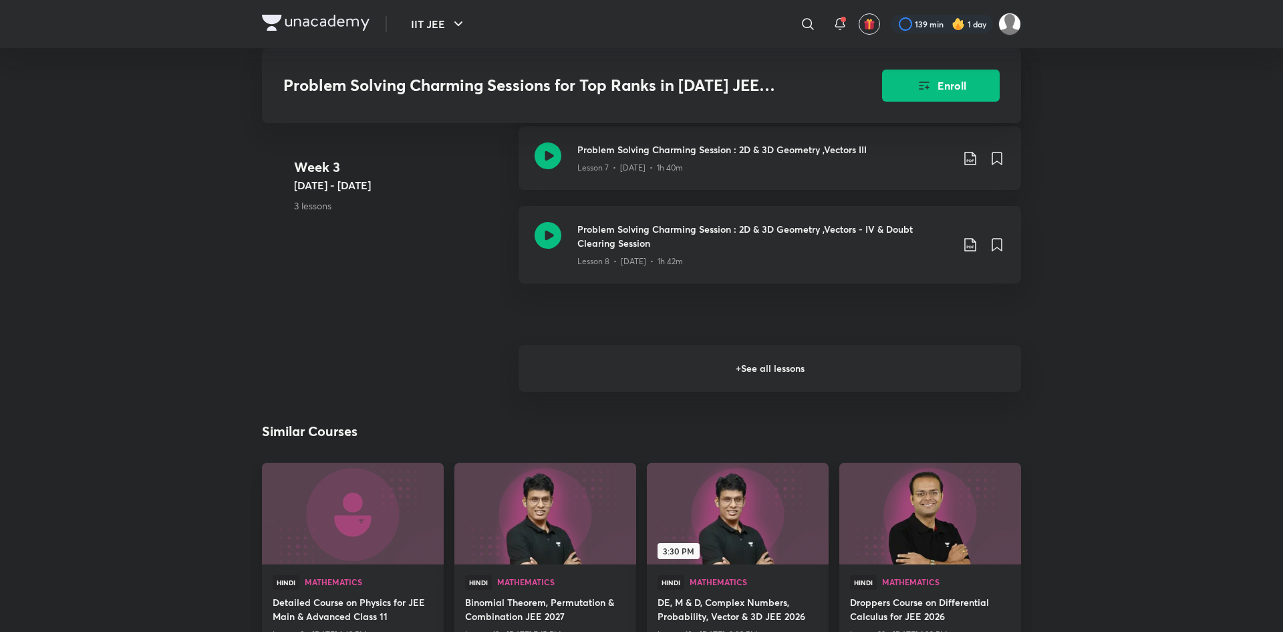
click at [734, 390] on h6 "+ See all lessons" at bounding box center [770, 368] width 503 height 47
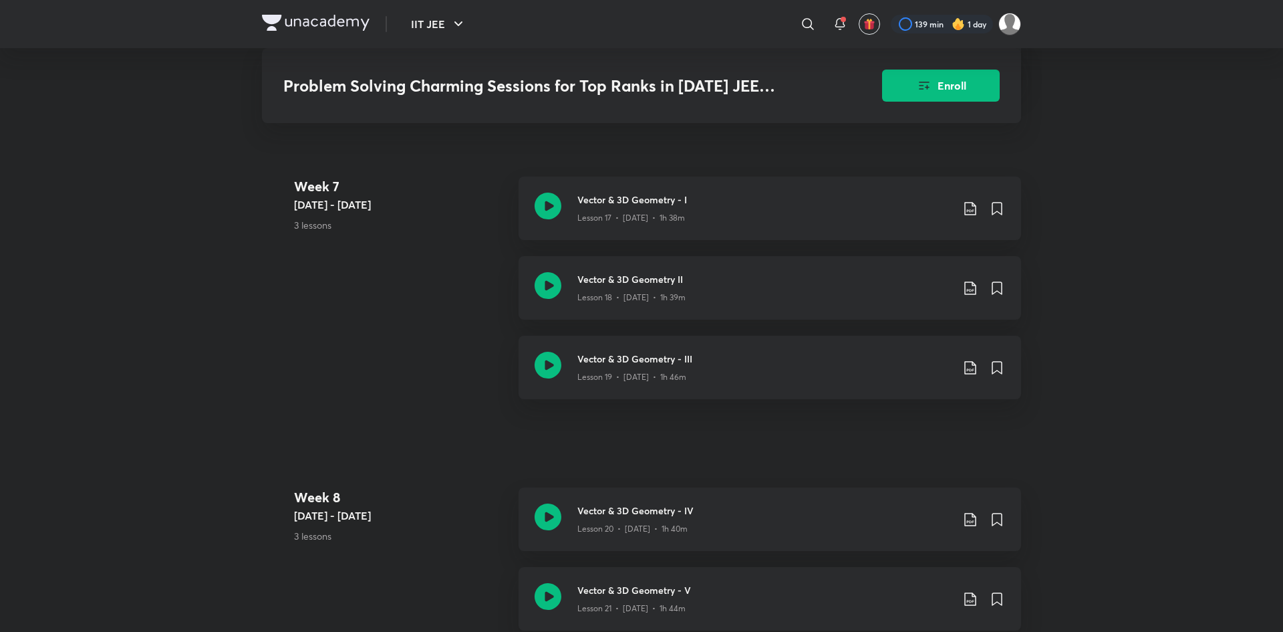
scroll to position [1880, 0]
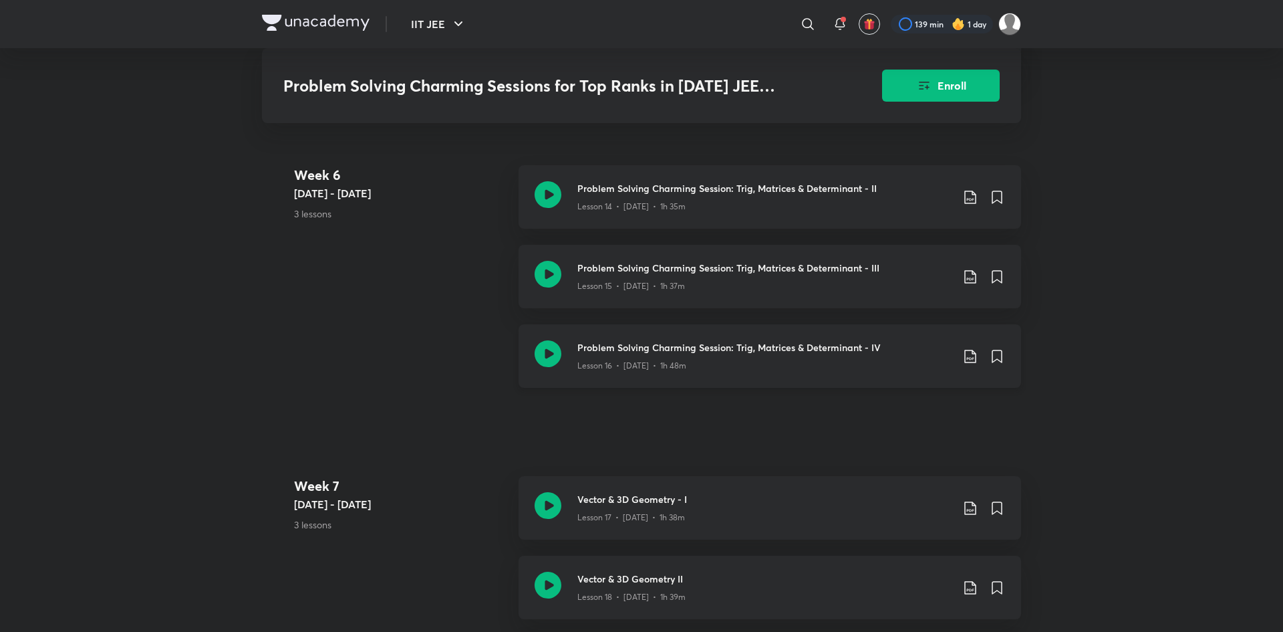
click at [825, 351] on h3 "Problem Solving Charming Session: Trig, Matrices & Determinant - IV" at bounding box center [764, 347] width 374 height 14
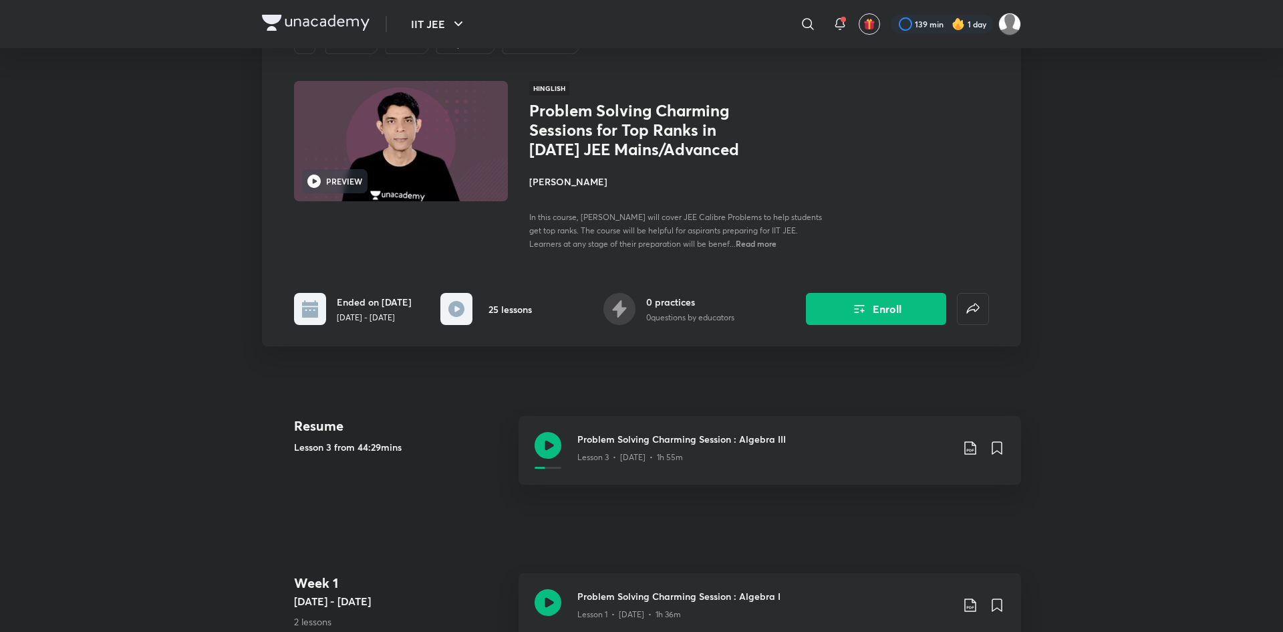
scroll to position [374, 0]
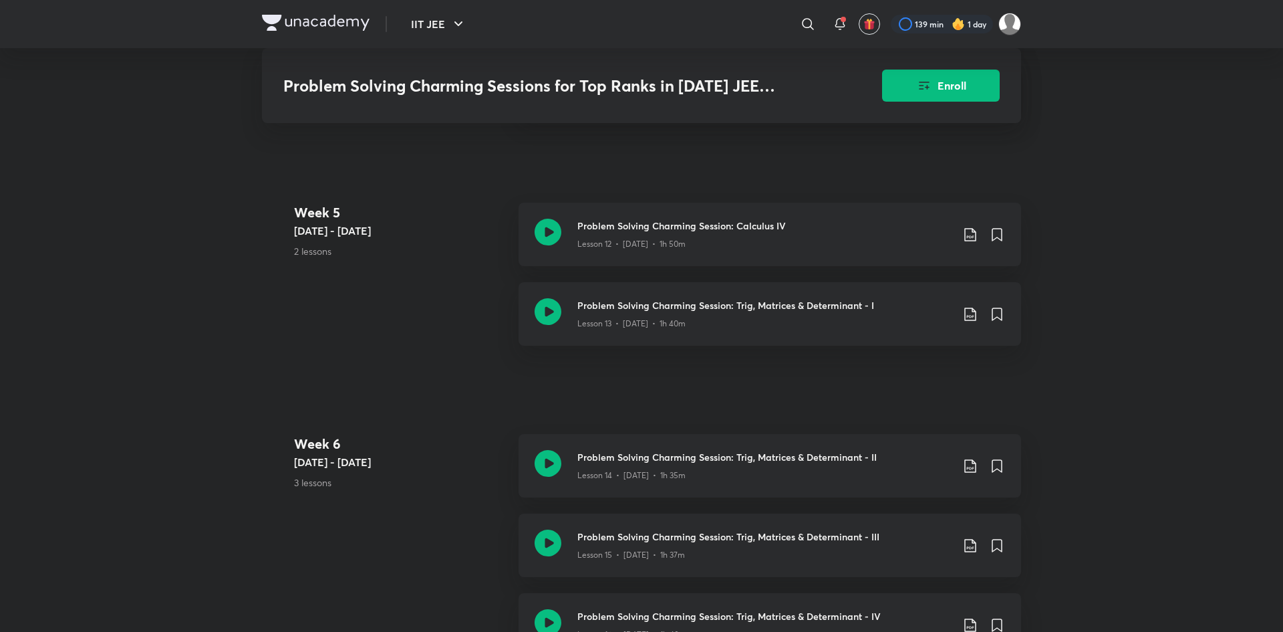
scroll to position [2694, 0]
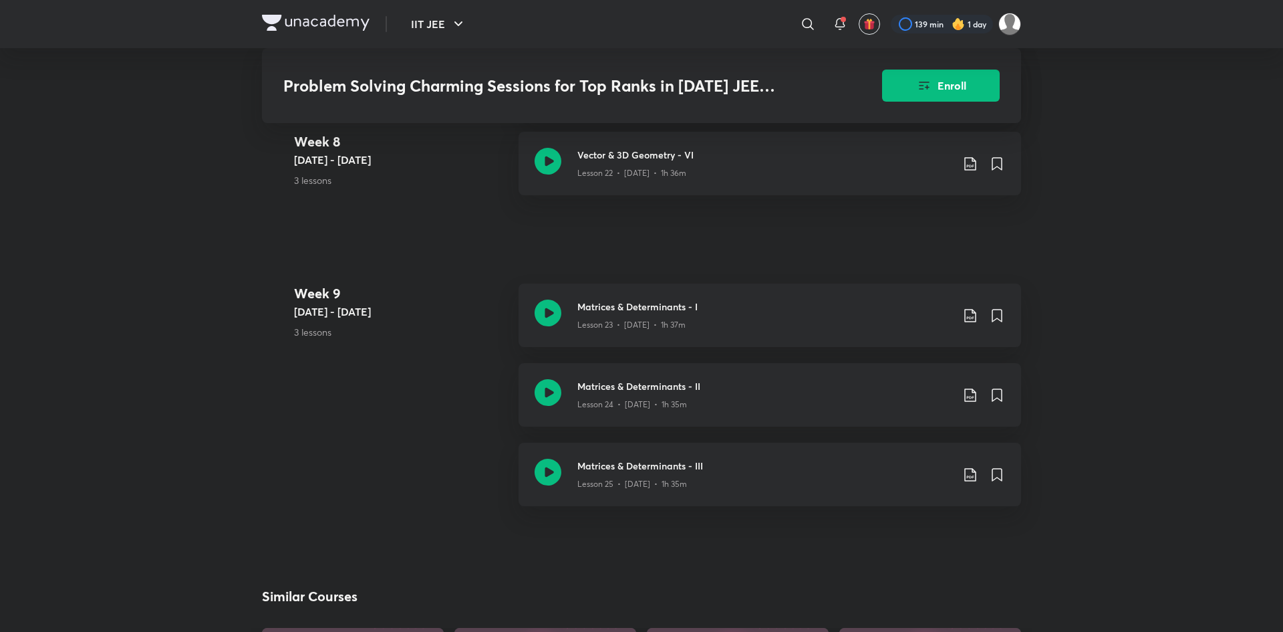
click at [483, 378] on div "Week 9 May 23 - 29 3 lessons Matrices & Determinants - I Lesson 23 • May 24 • 1…" at bounding box center [641, 402] width 759 height 239
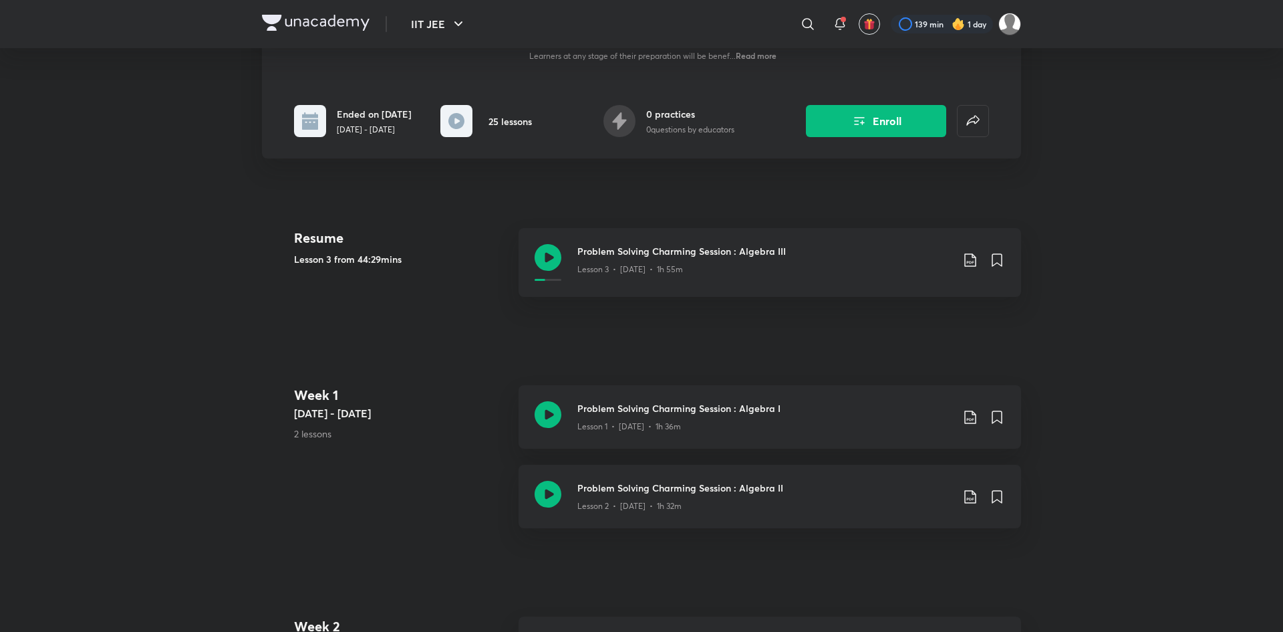
scroll to position [74, 0]
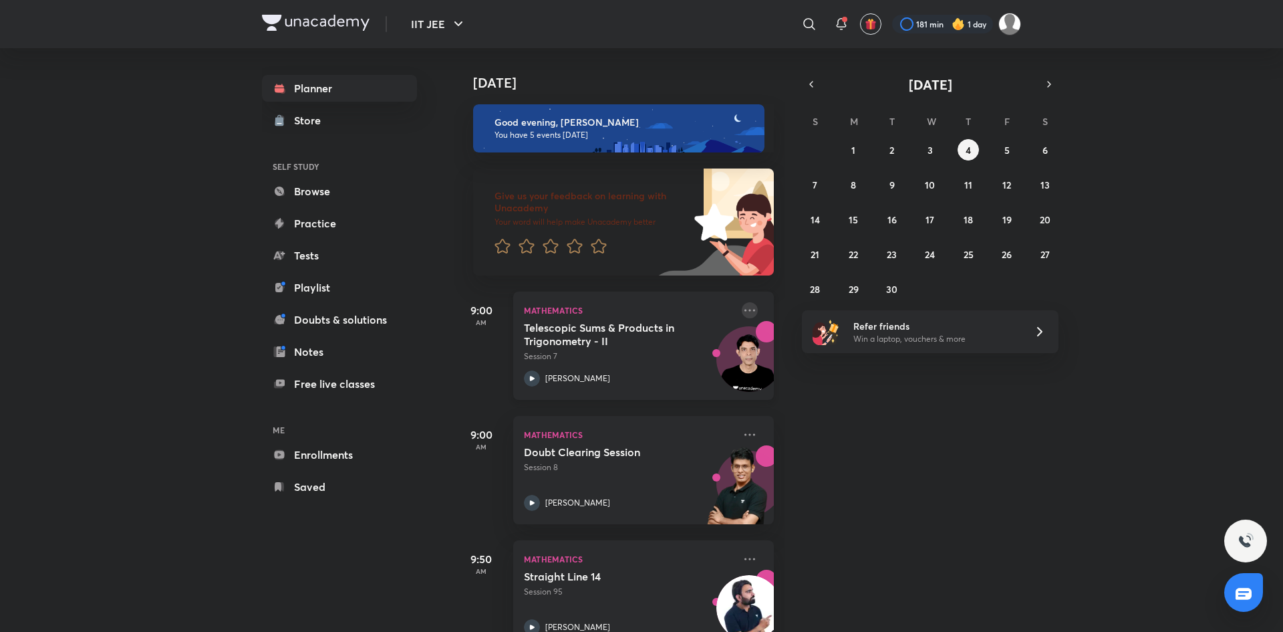
click at [750, 309] on icon at bounding box center [749, 310] width 11 height 2
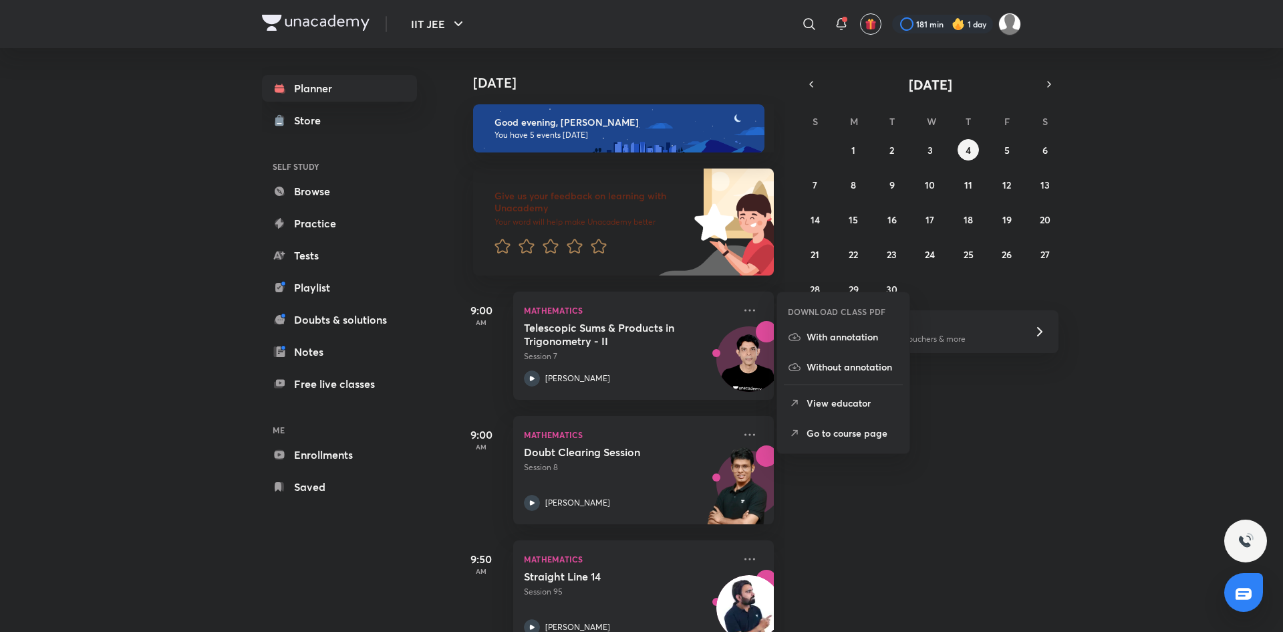
click at [843, 440] on li "Go to course page" at bounding box center [843, 433] width 132 height 30
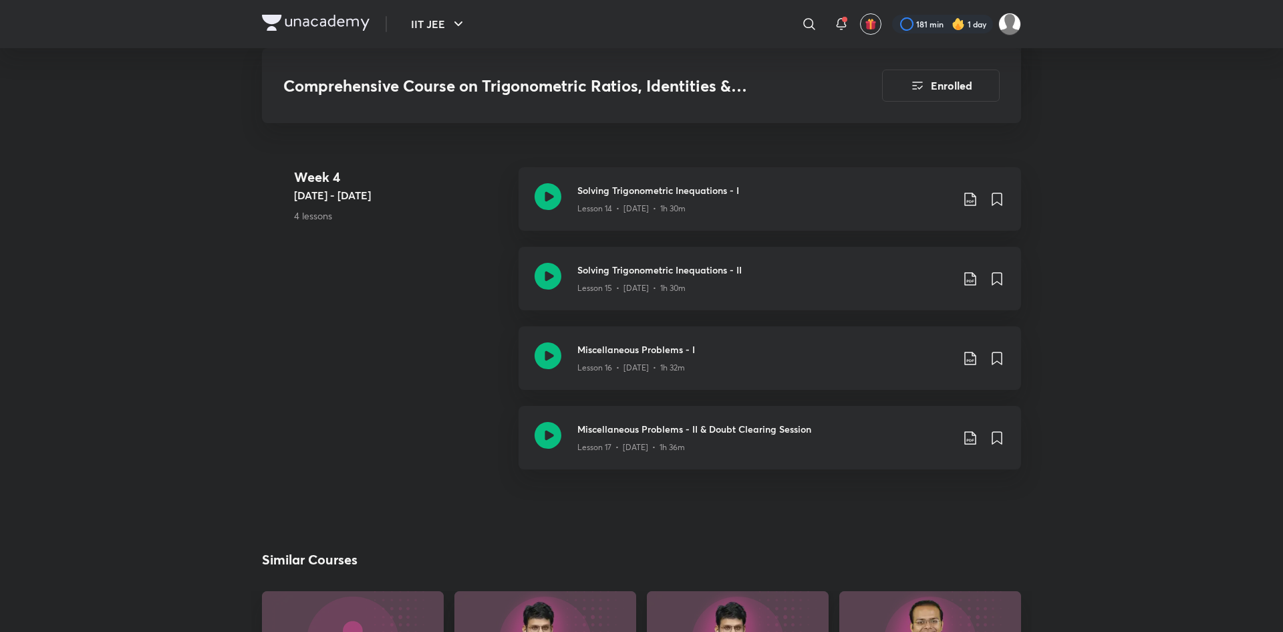
scroll to position [1946, 0]
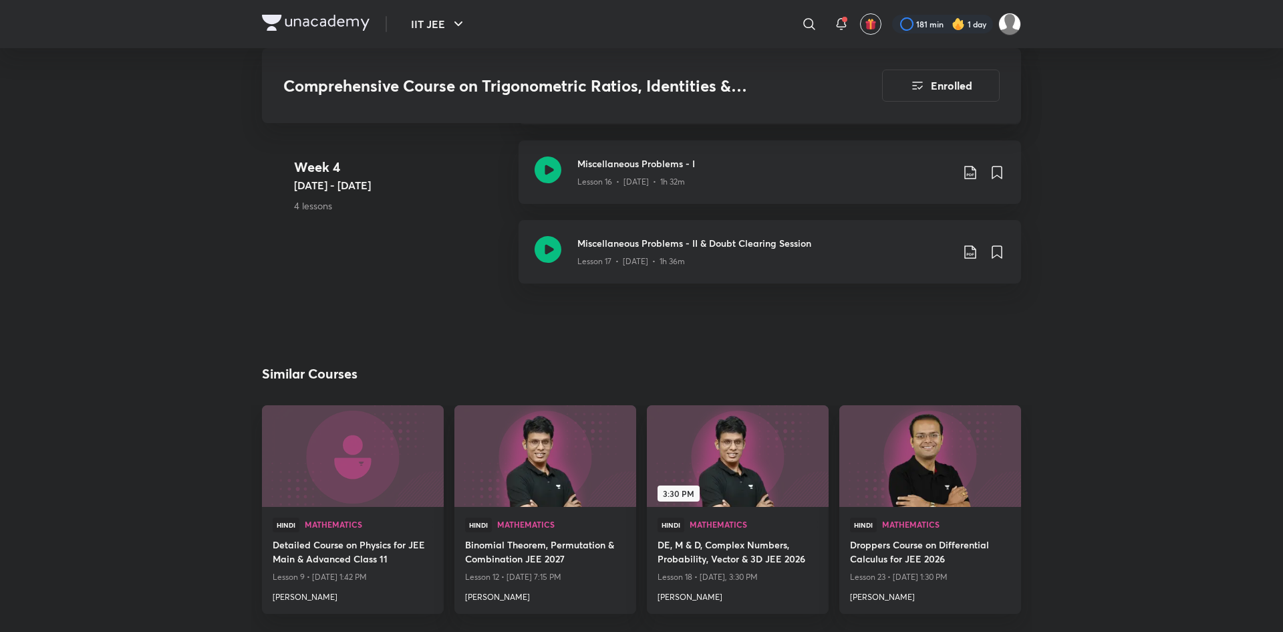
click at [335, 9] on div "IIT JEE ​ 181 min 1 day" at bounding box center [641, 24] width 759 height 48
click at [335, 21] on img at bounding box center [316, 23] width 108 height 16
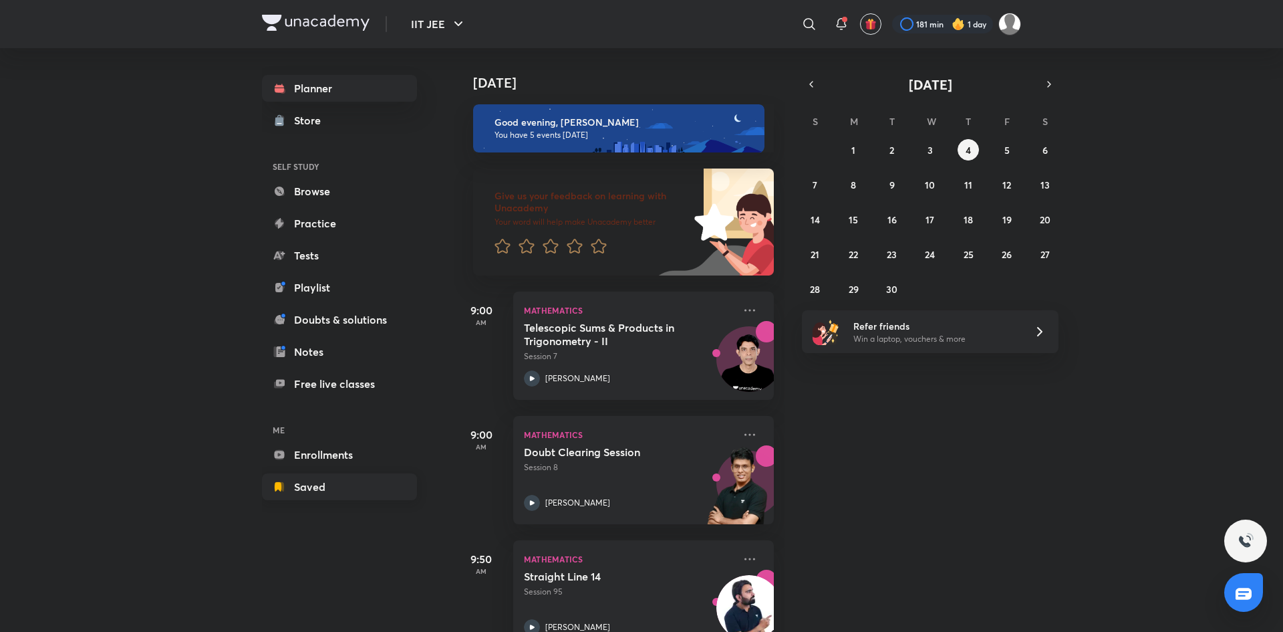
click at [392, 474] on link "Saved" at bounding box center [339, 486] width 155 height 27
click at [395, 451] on link "Enrollments" at bounding box center [339, 454] width 155 height 27
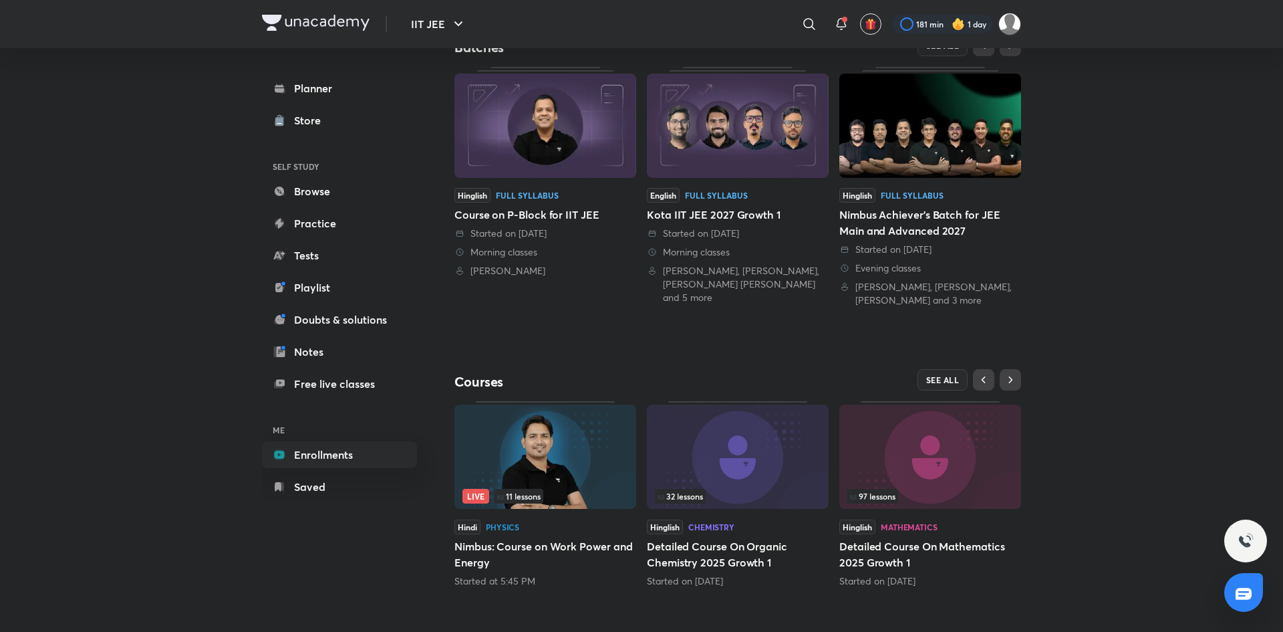
scroll to position [288, 0]
click at [963, 382] on button "SEE ALL" at bounding box center [943, 378] width 51 height 21
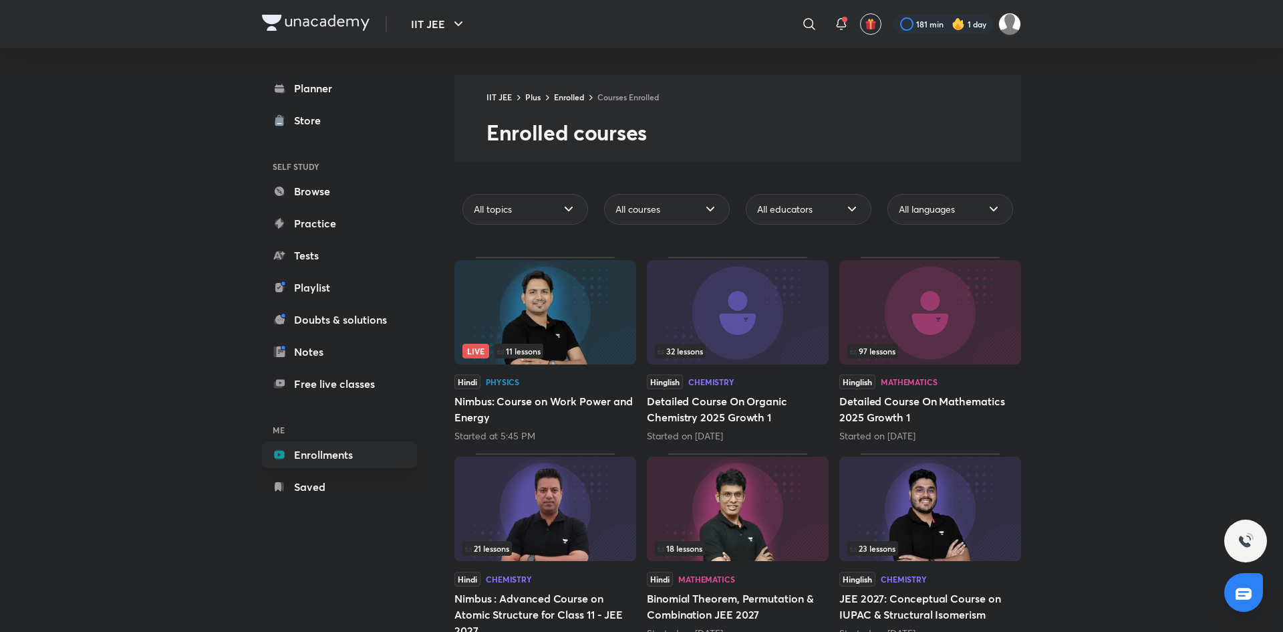
click at [791, 190] on div "All educators" at bounding box center [809, 208] width 142 height 41
click at [825, 224] on div "All educators" at bounding box center [809, 209] width 126 height 31
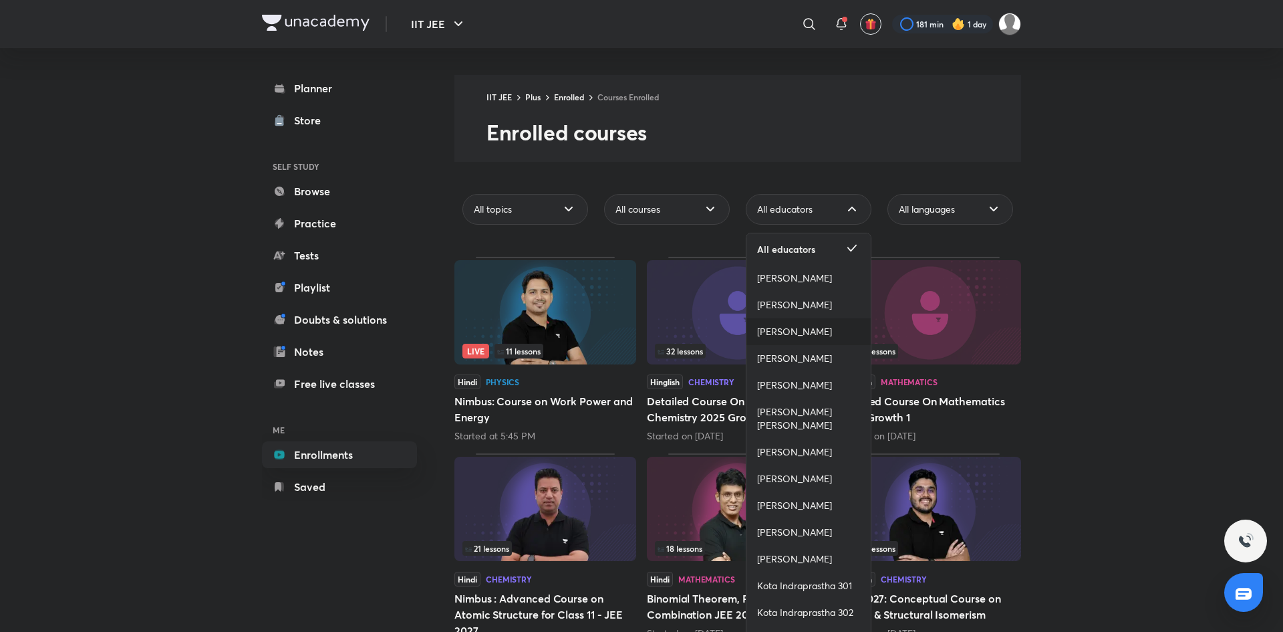
click at [793, 326] on span "[PERSON_NAME]" at bounding box center [794, 331] width 75 height 13
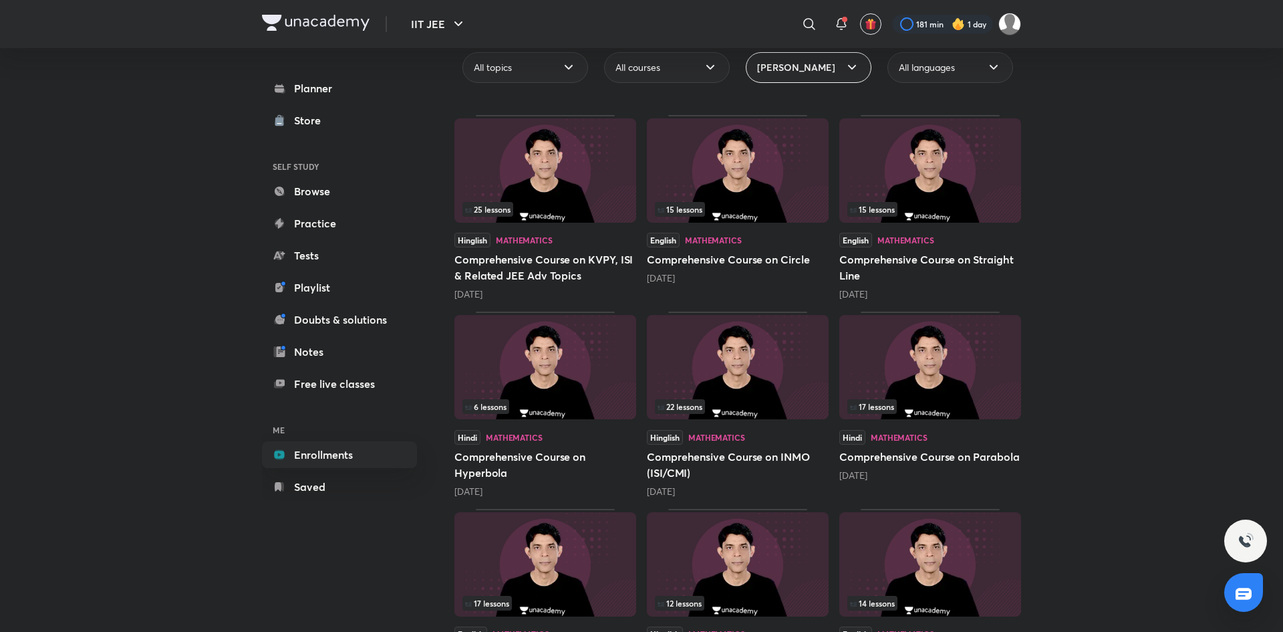
scroll to position [150, 0]
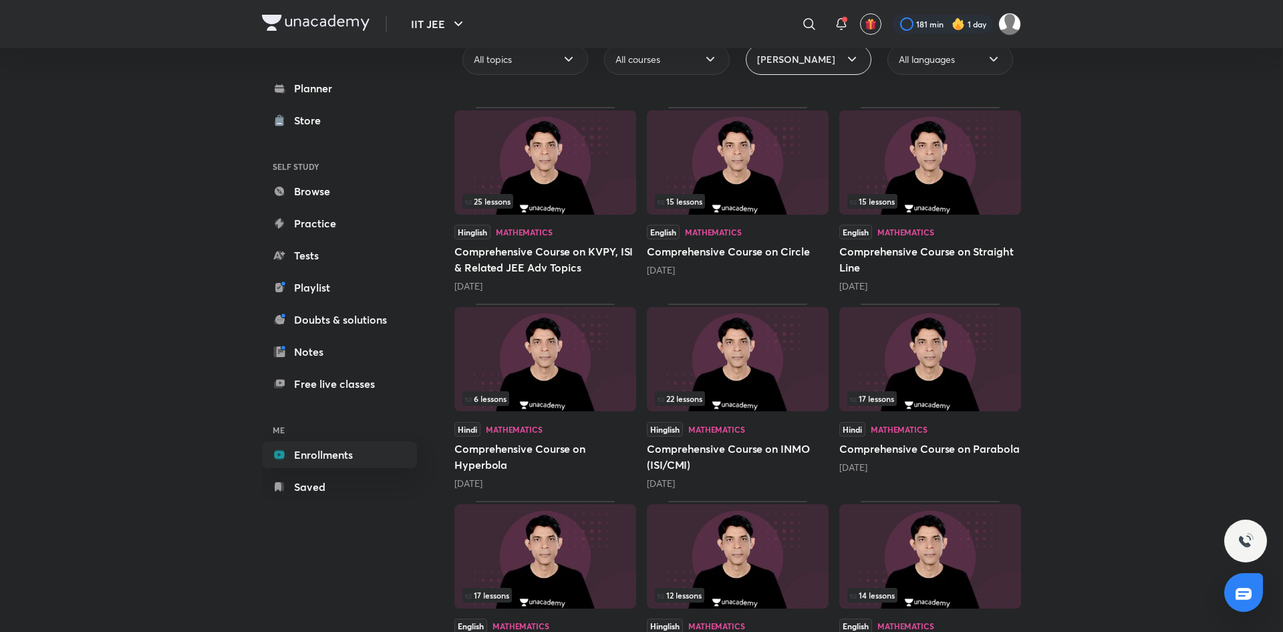
click at [593, 233] on div "Hinglish Mathematics" at bounding box center [545, 232] width 182 height 15
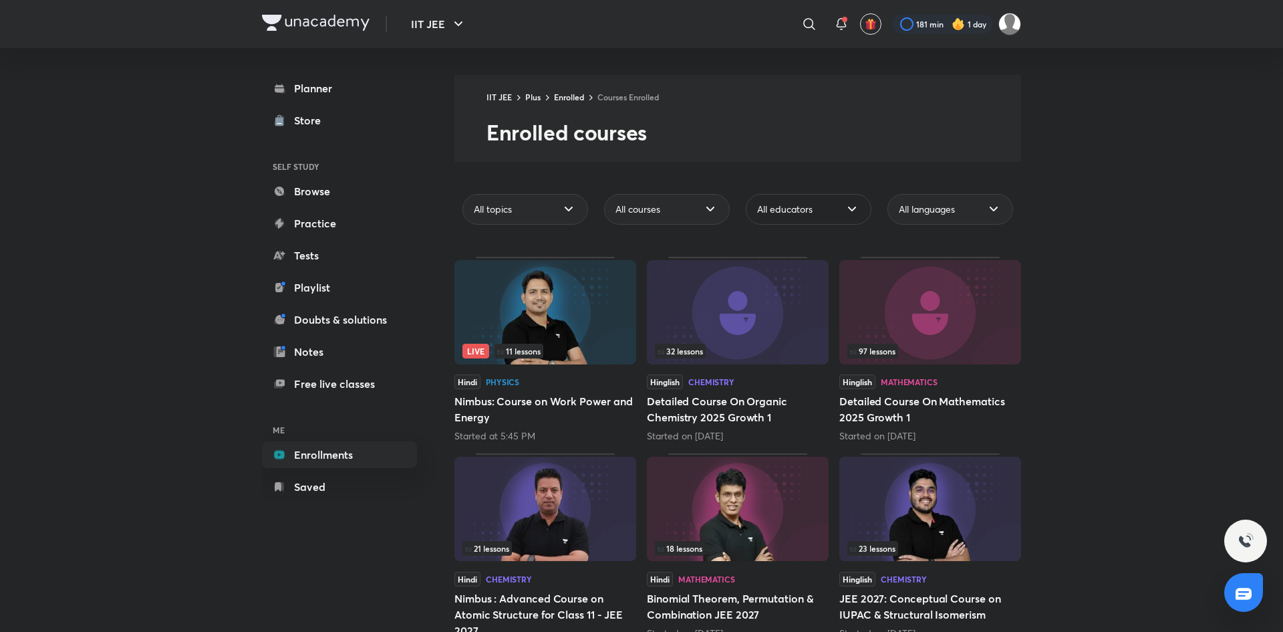
click at [867, 218] on div "All educators" at bounding box center [809, 208] width 142 height 41
click at [851, 210] on icon at bounding box center [852, 208] width 8 height 5
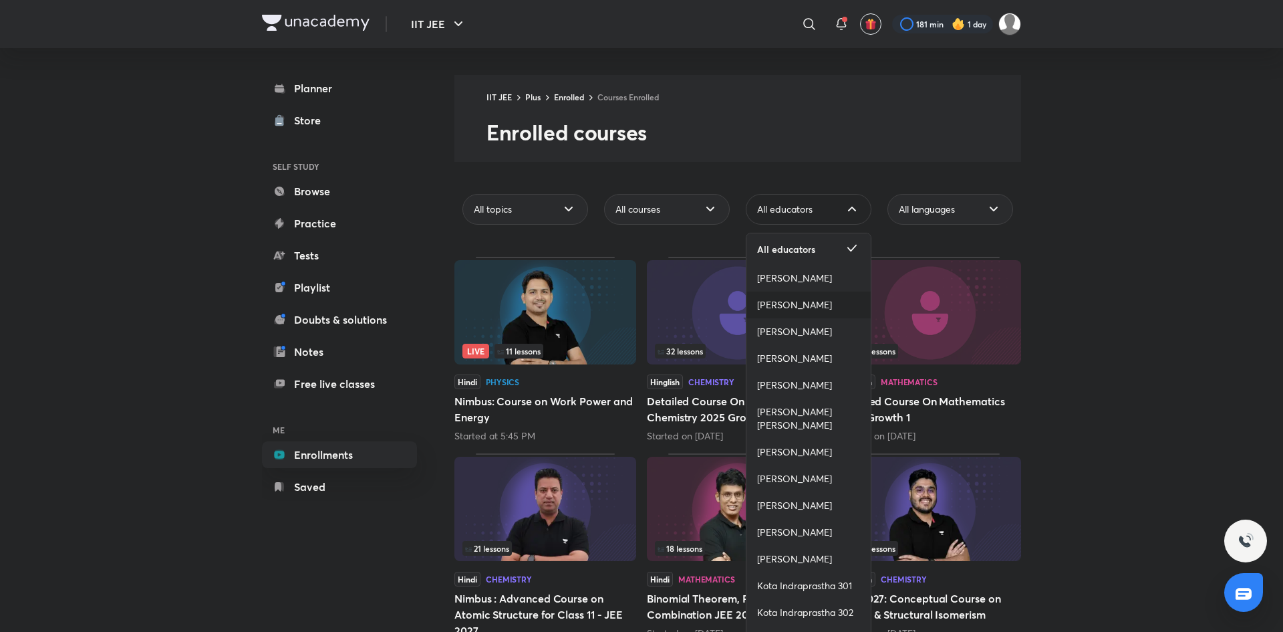
click at [793, 306] on span "[PERSON_NAME]" at bounding box center [794, 304] width 75 height 13
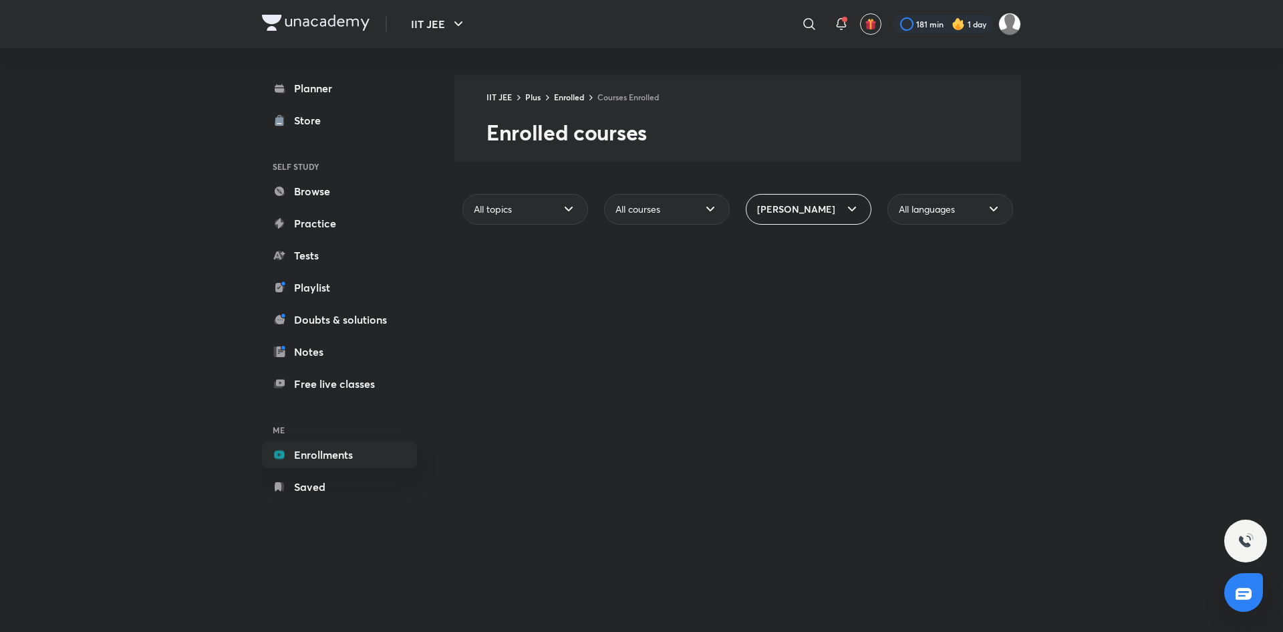
click at [820, 219] on div "[PERSON_NAME]" at bounding box center [809, 209] width 126 height 31
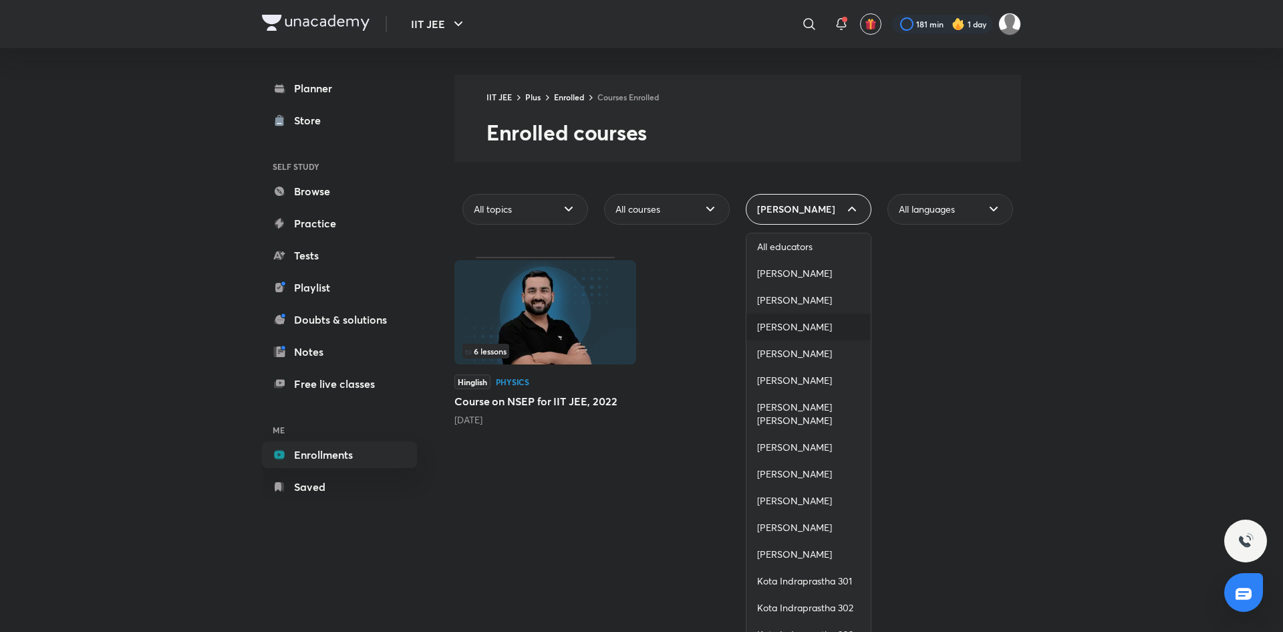
click at [801, 324] on span "[PERSON_NAME]" at bounding box center [794, 326] width 75 height 13
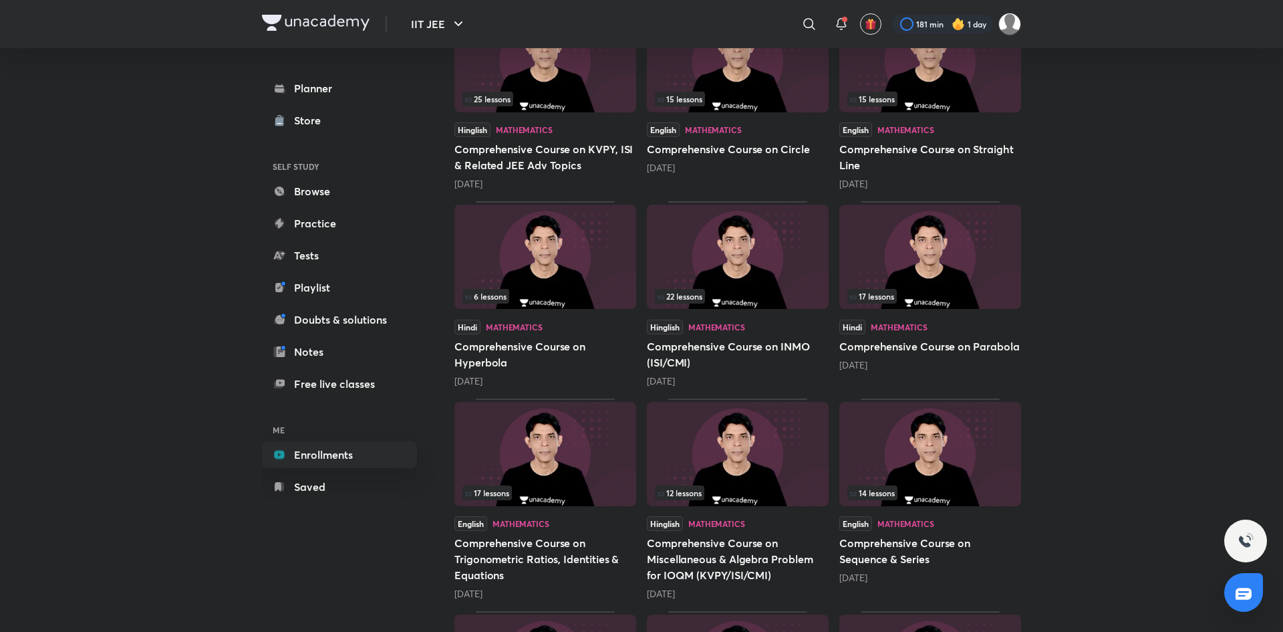
scroll to position [374, 0]
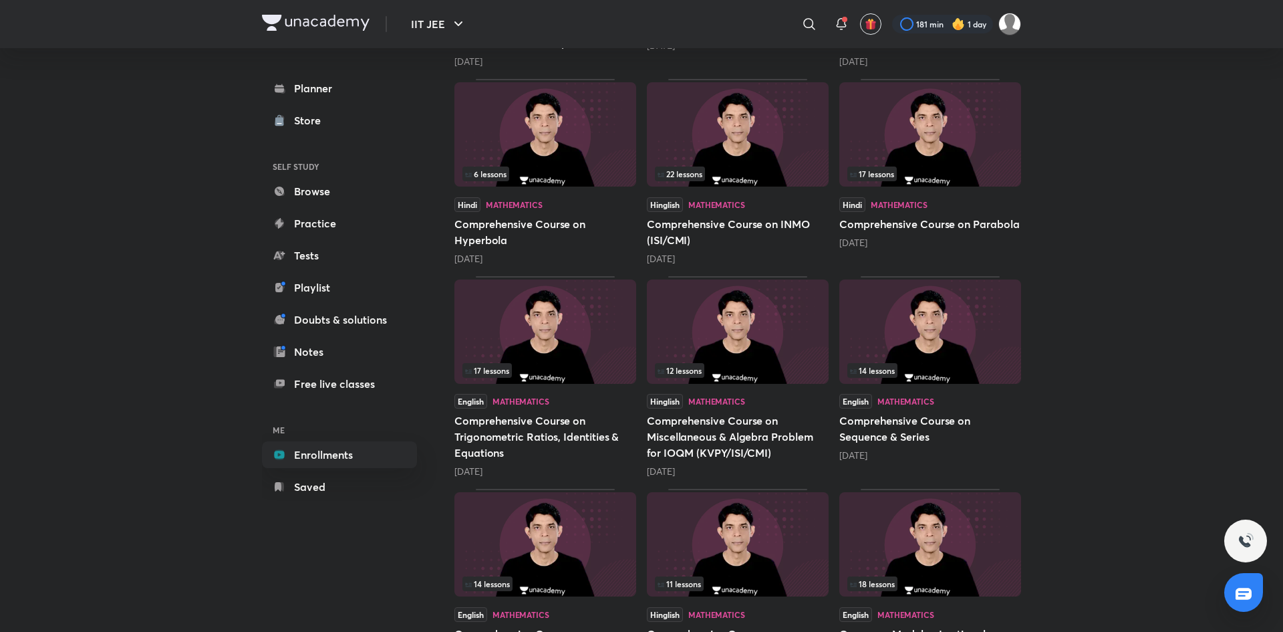
click at [768, 216] on h5 "Comprehensive Course on INMO (ISI/CMI)" at bounding box center [738, 232] width 182 height 32
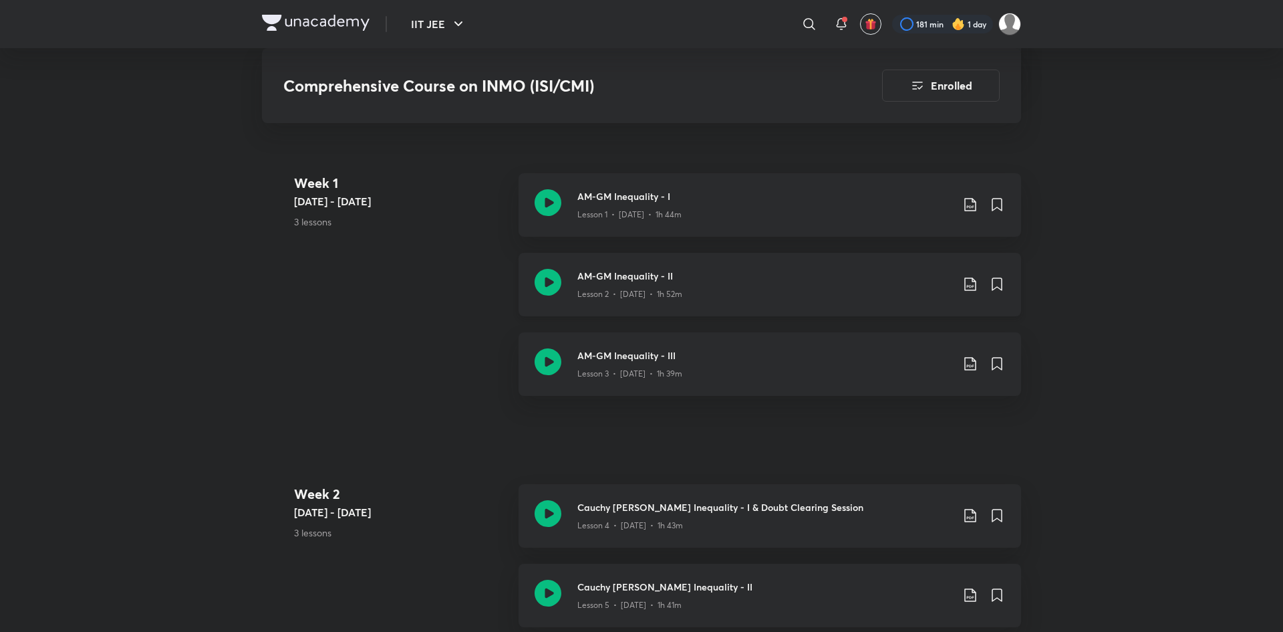
scroll to position [449, 0]
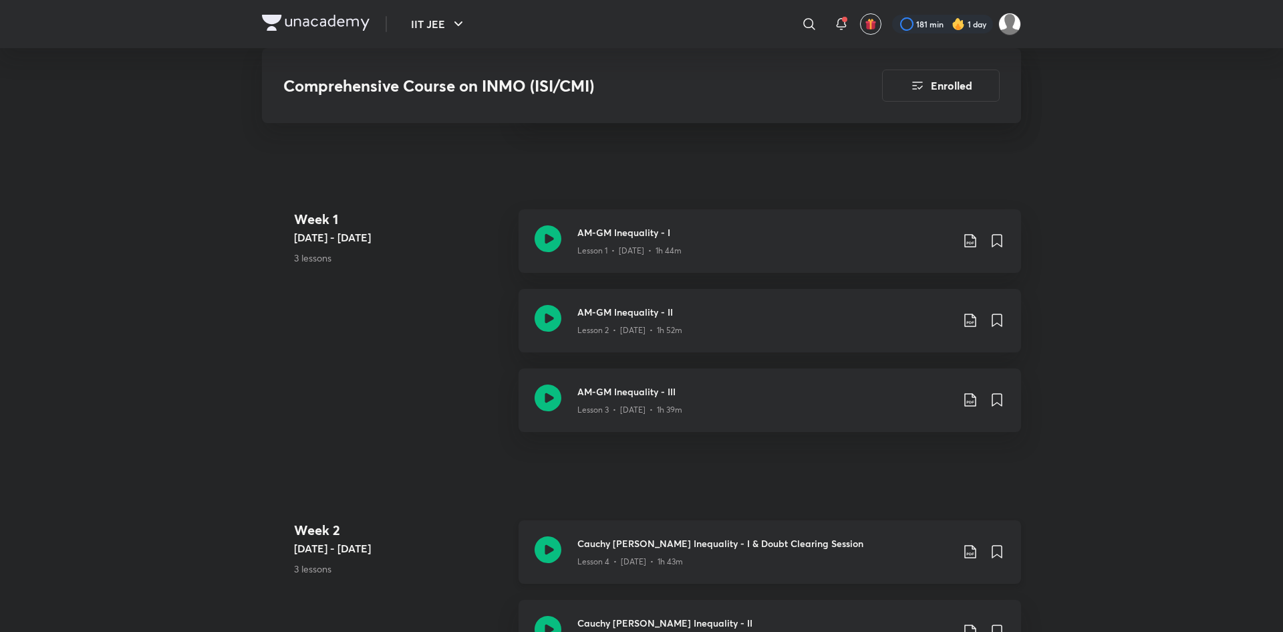
click at [694, 531] on div "Cauchy [PERSON_NAME] Inequality - I & Doubt Clearing Session Lesson 4 • [DATE] …" at bounding box center [770, 551] width 503 height 63
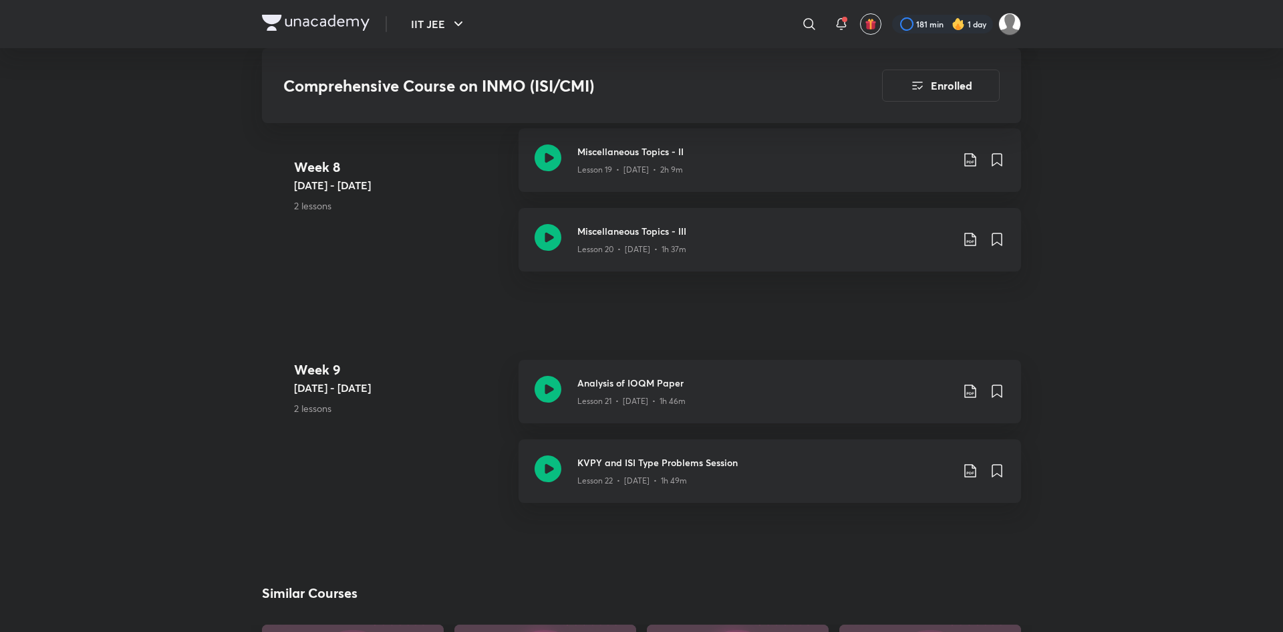
scroll to position [2545, 0]
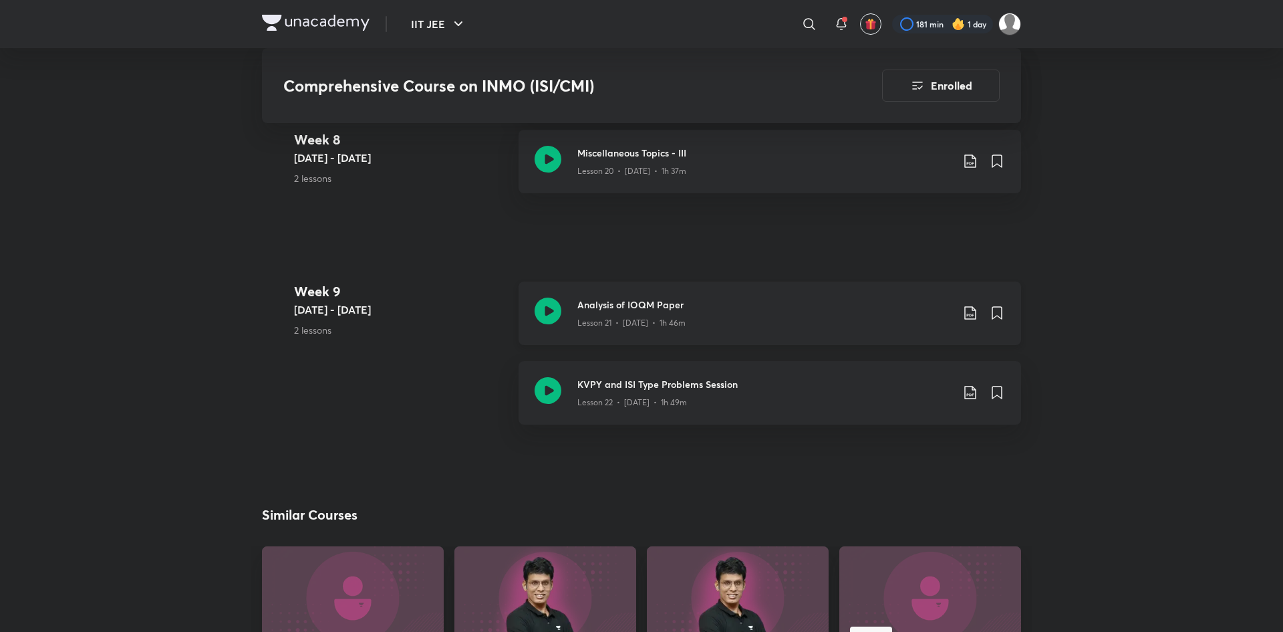
click at [702, 330] on div "Analysis of IOQM Paper Lesson 21 • [DATE] • 1h 46m" at bounding box center [770, 312] width 503 height 63
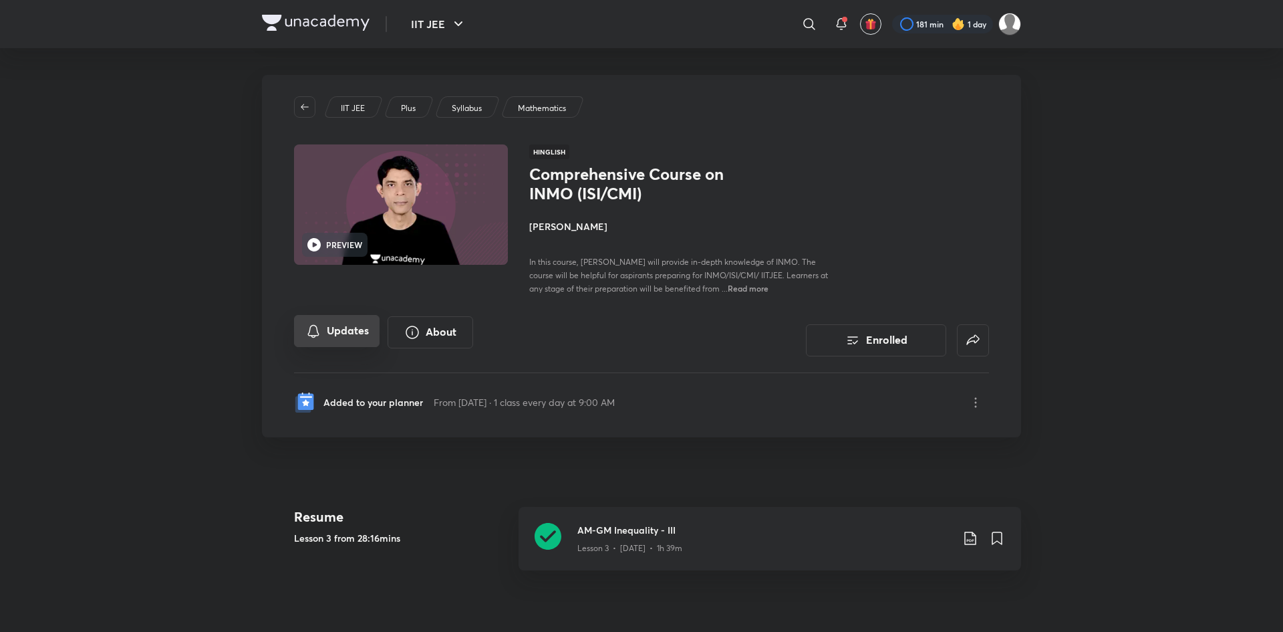
click at [331, 337] on button "Updates" at bounding box center [337, 331] width 86 height 32
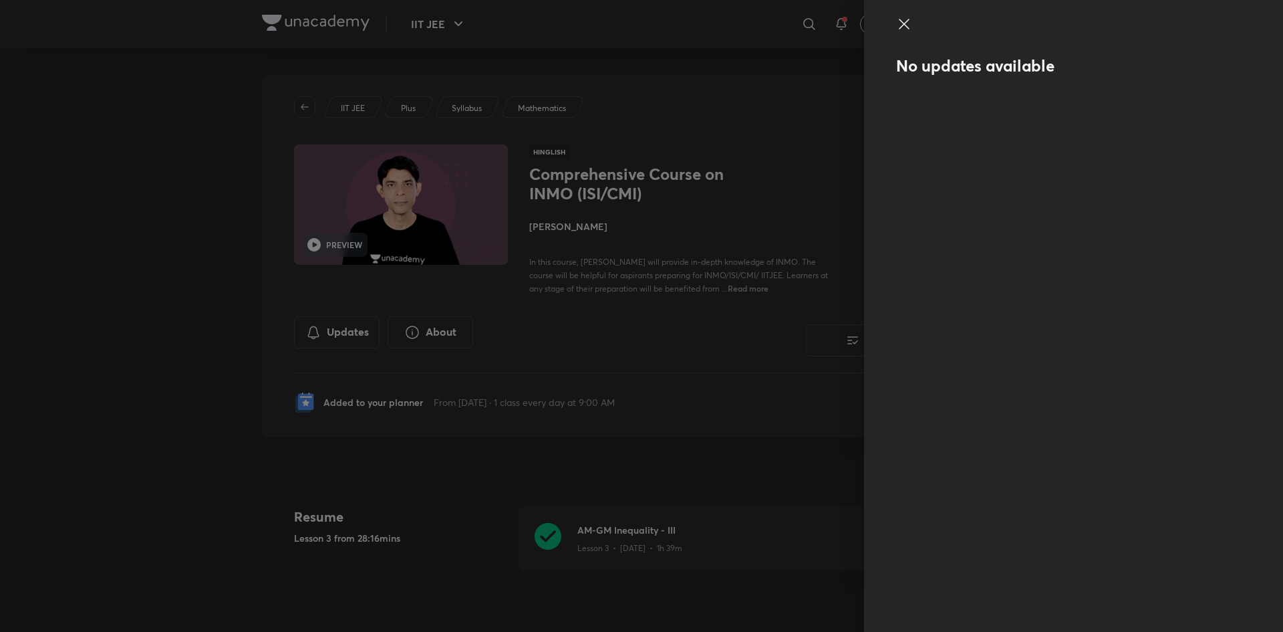
click at [396, 400] on div at bounding box center [641, 316] width 1283 height 632
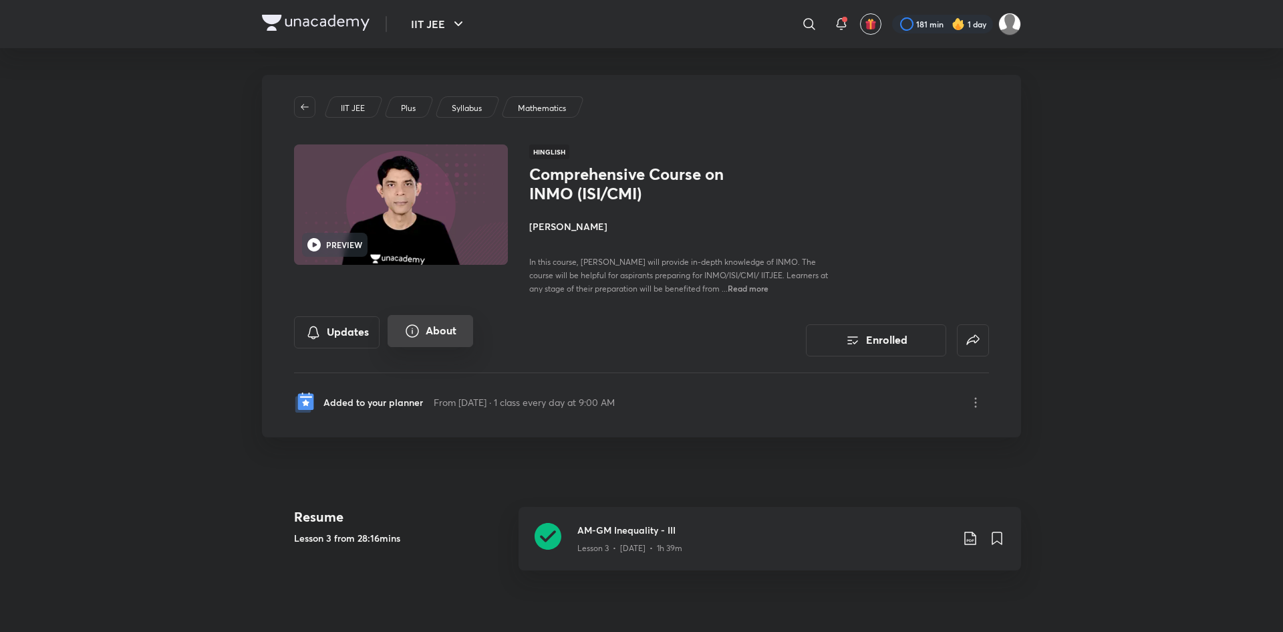
click at [462, 333] on button "About" at bounding box center [431, 331] width 86 height 32
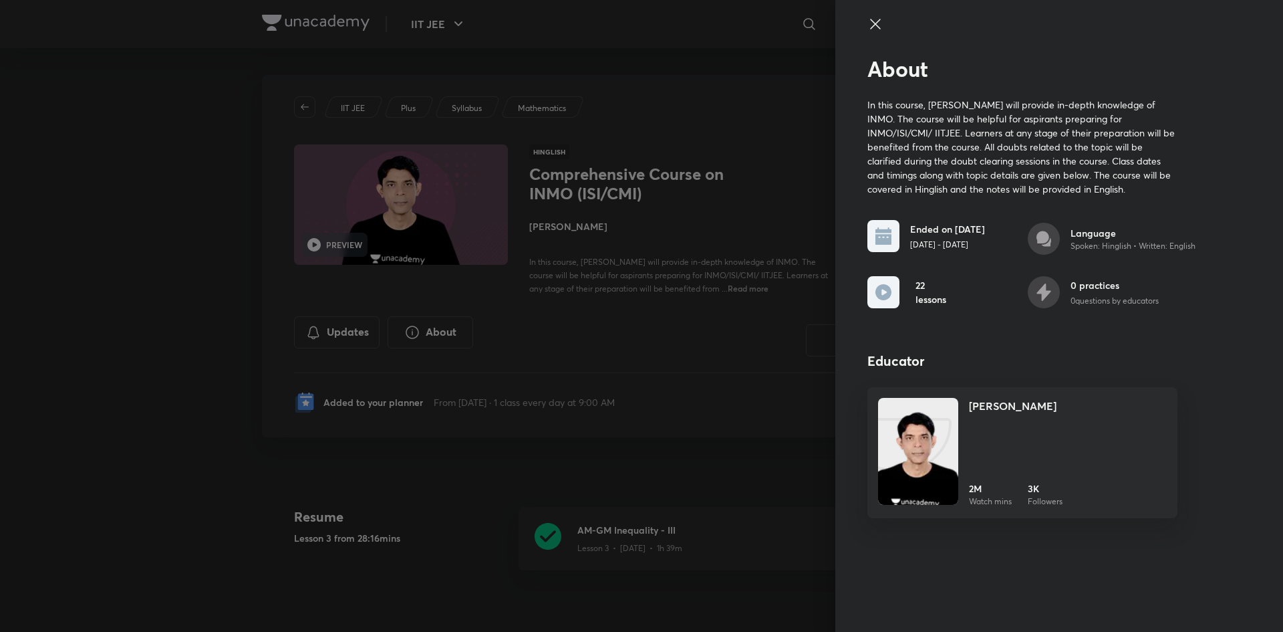
click at [434, 350] on div at bounding box center [641, 316] width 1283 height 632
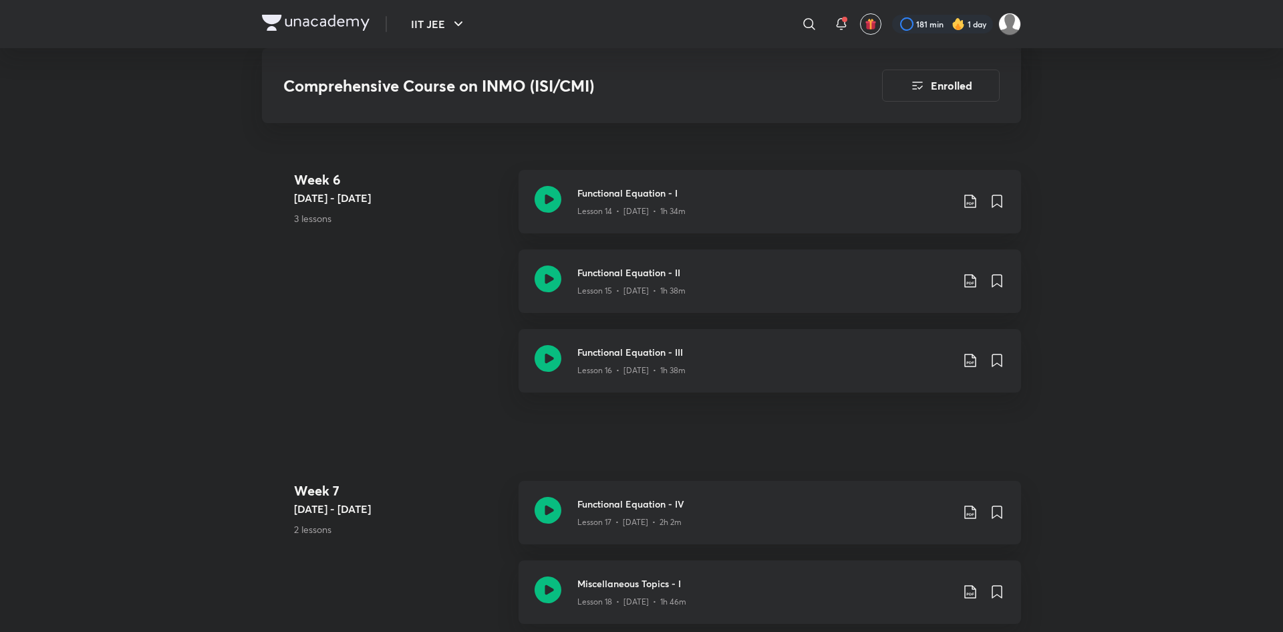
scroll to position [1796, 0]
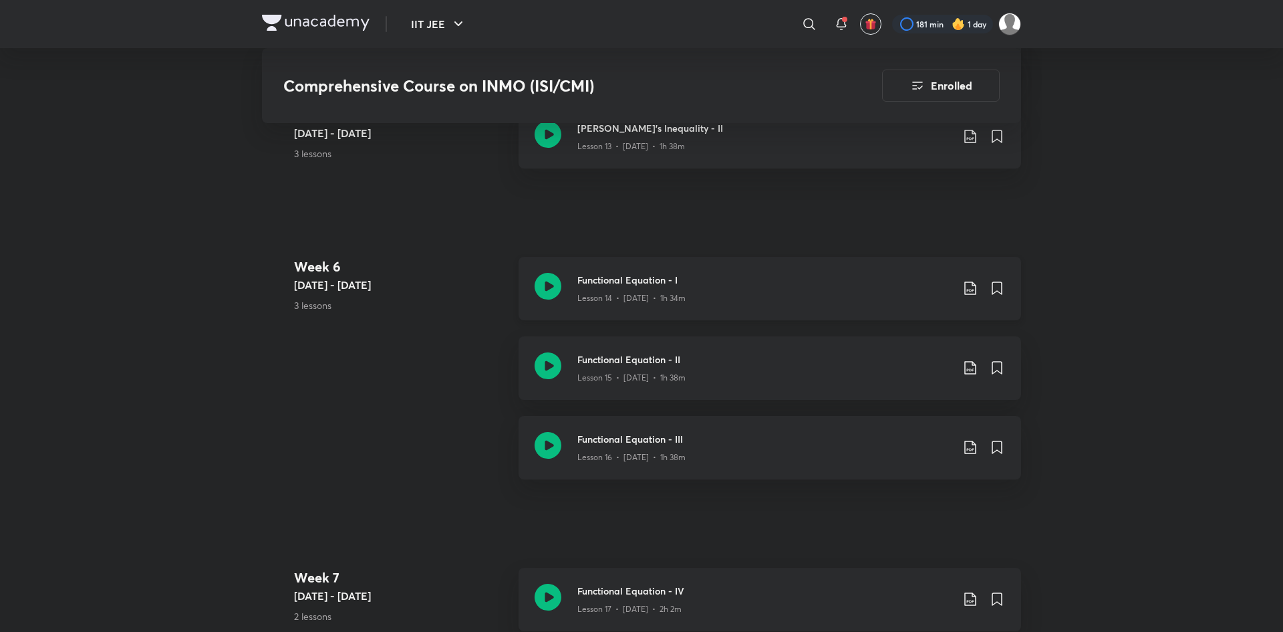
click at [708, 301] on div "Lesson 14 • [DATE] • 1h 34m" at bounding box center [764, 295] width 374 height 17
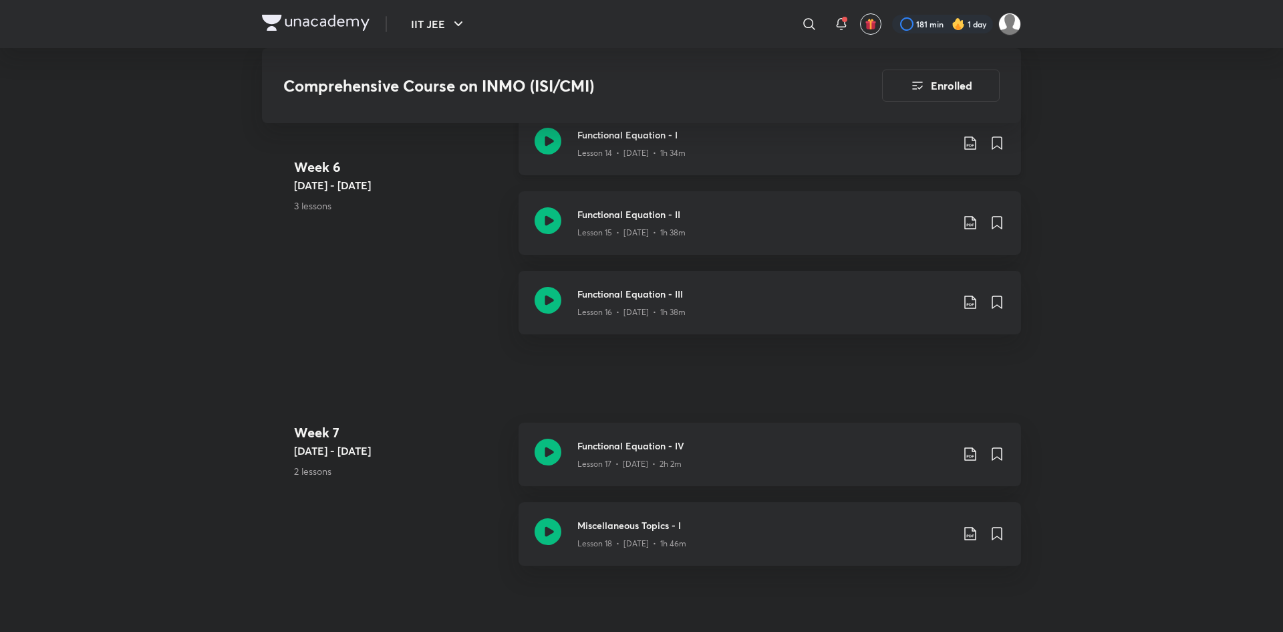
scroll to position [1946, 0]
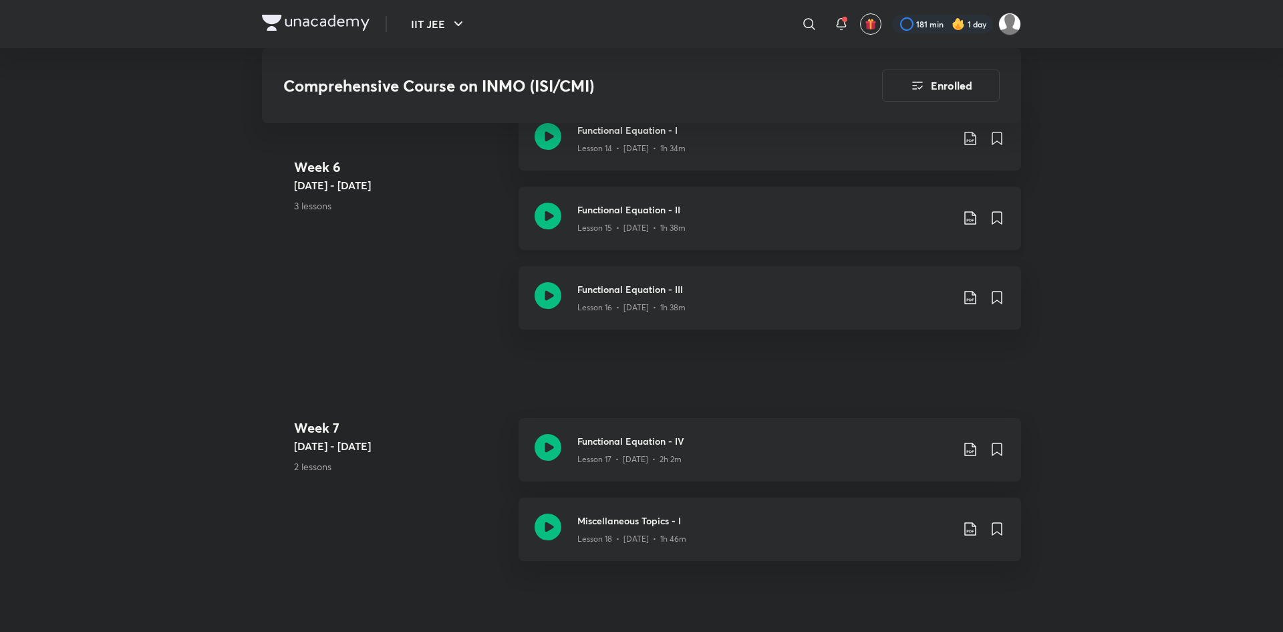
click at [675, 230] on p "Lesson 15 • [DATE] • 1h 38m" at bounding box center [631, 228] width 108 height 12
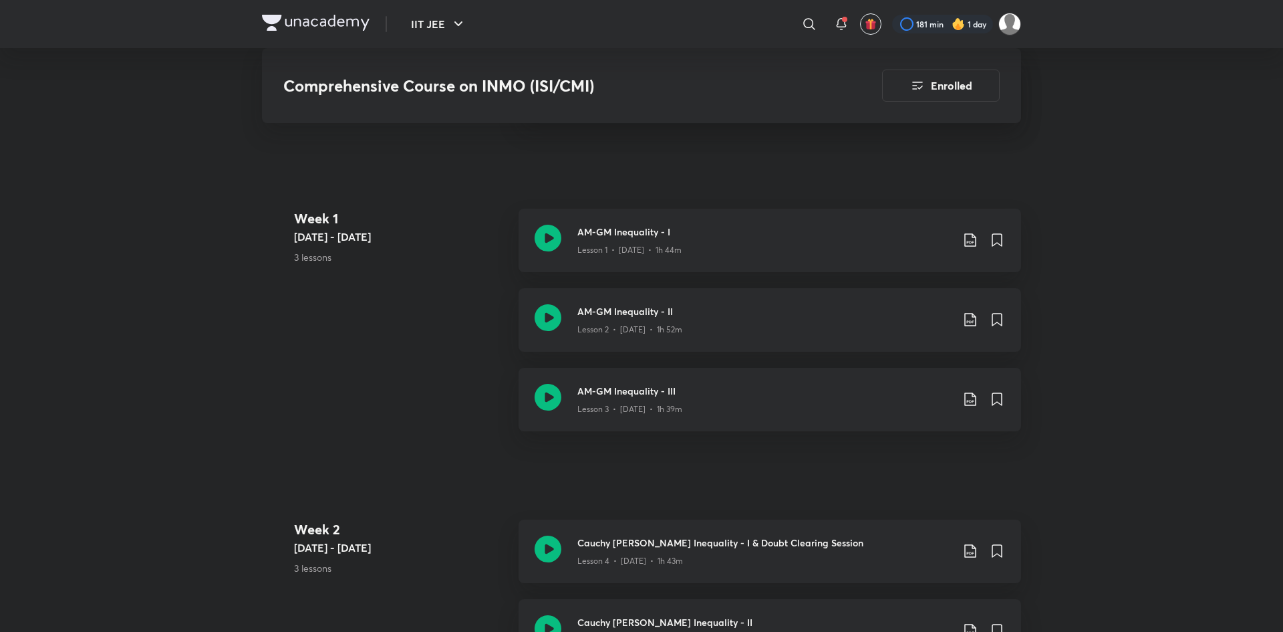
scroll to position [374, 0]
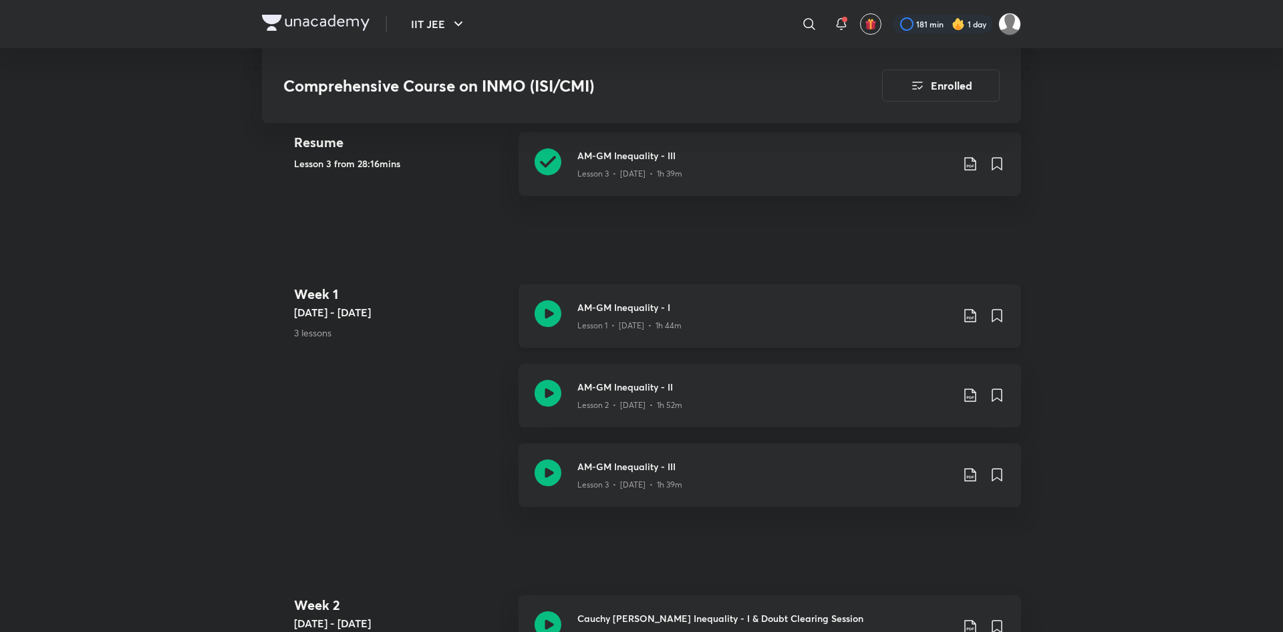
click at [639, 315] on div "Lesson 1 • [DATE] • 1h 44m" at bounding box center [764, 322] width 374 height 17
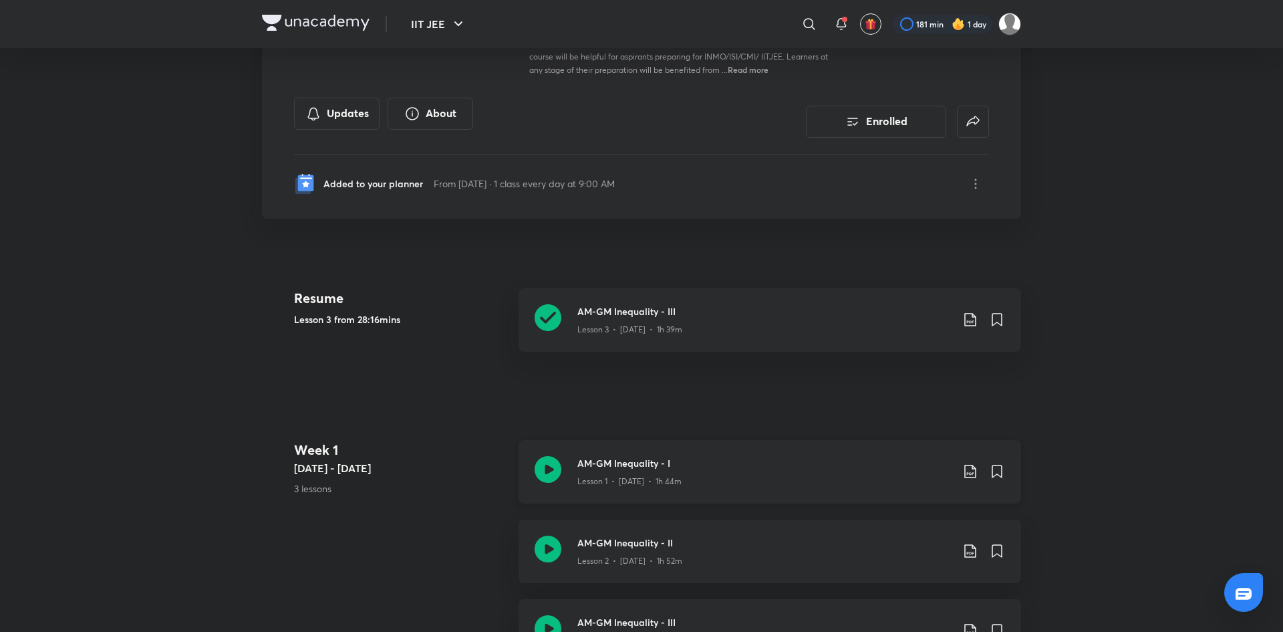
scroll to position [225, 0]
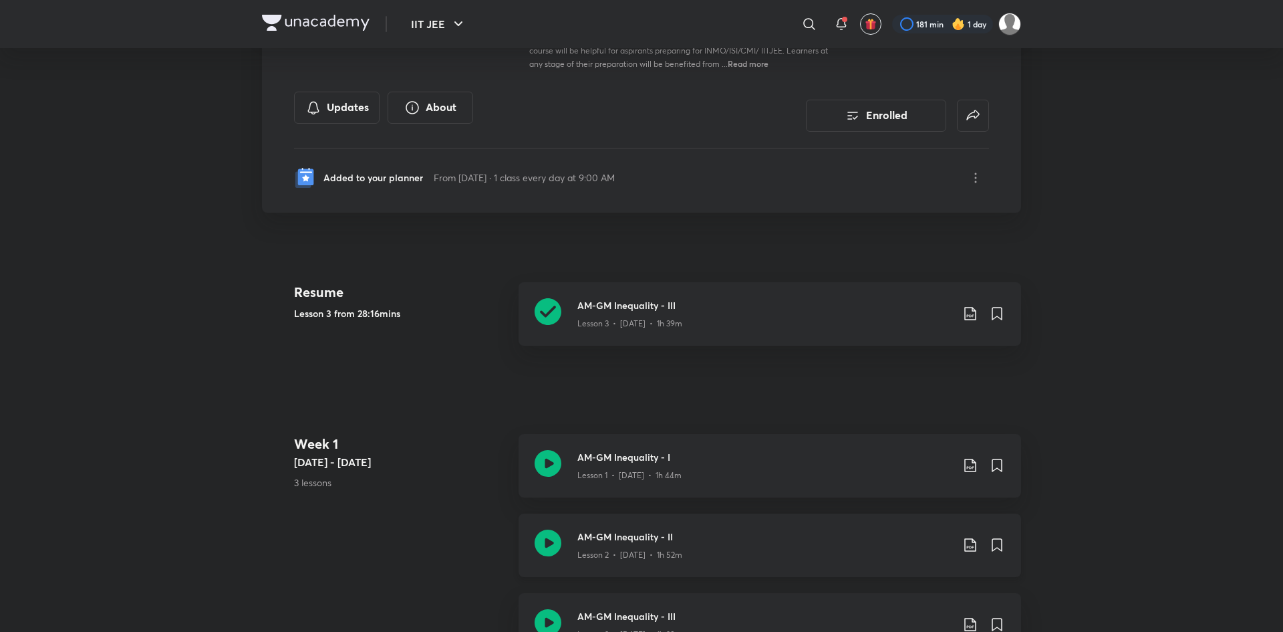
click at [634, 547] on div "Lesson 2 • [DATE] • 1h 52m" at bounding box center [764, 551] width 374 height 17
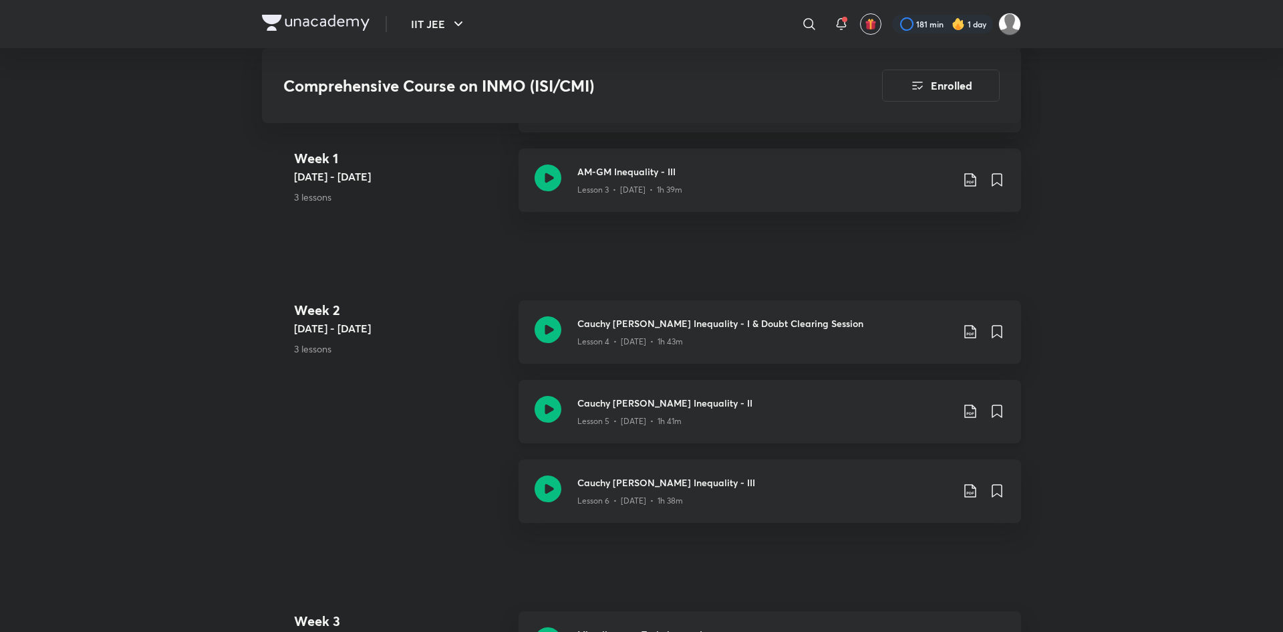
scroll to position [674, 0]
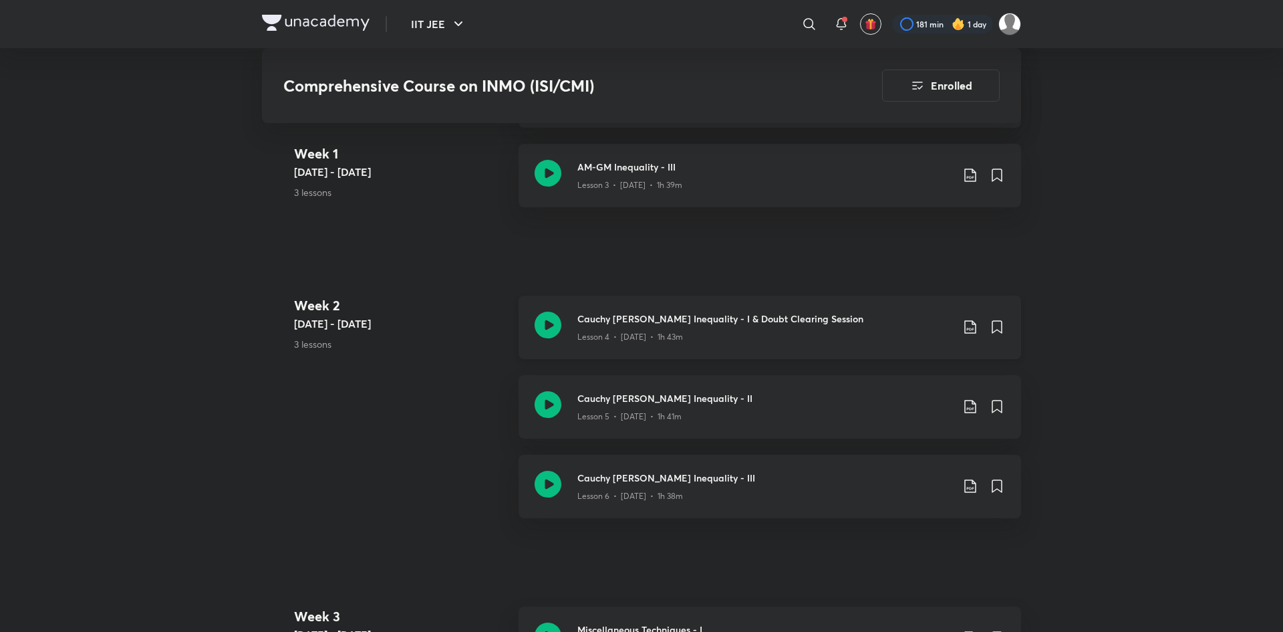
click at [680, 329] on div "Lesson 4 • [DATE] • 1h 43m" at bounding box center [764, 333] width 374 height 17
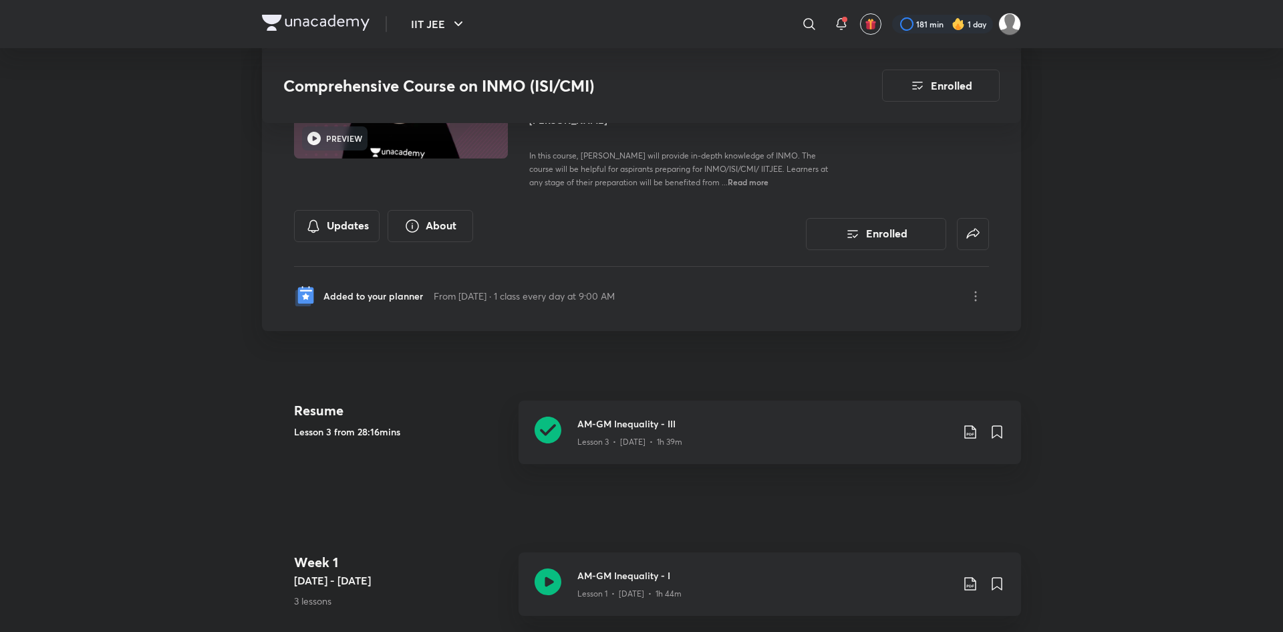
scroll to position [374, 0]
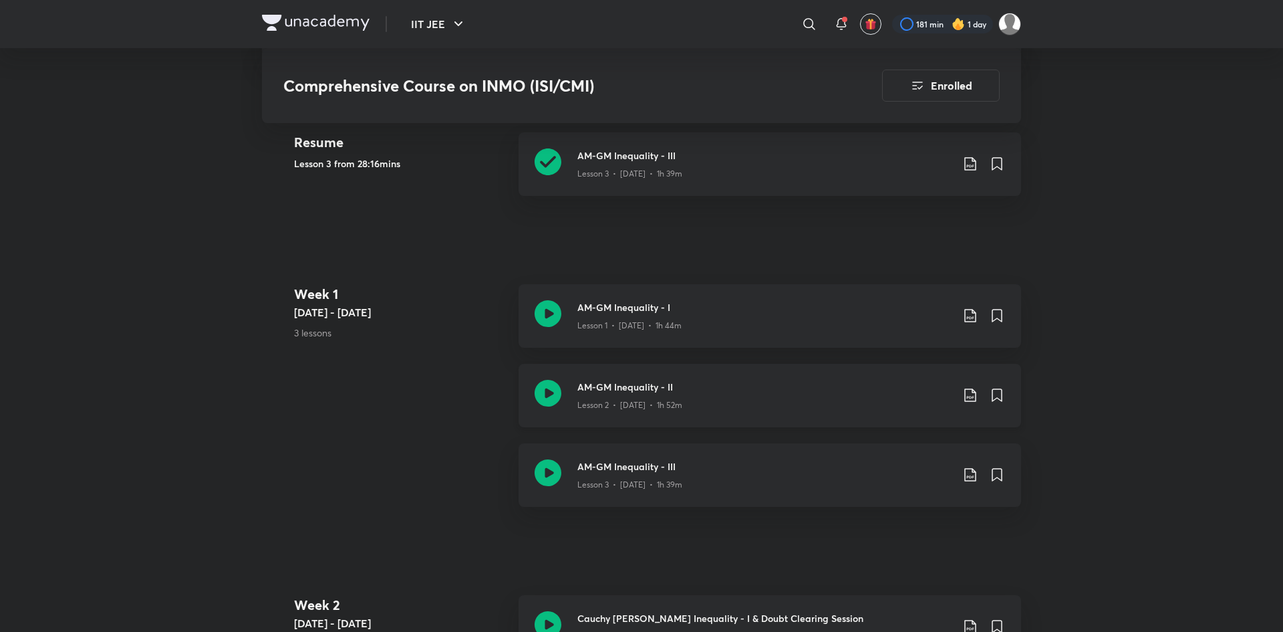
click at [668, 386] on h3 "AM-GM Inequality - II" at bounding box center [764, 387] width 374 height 14
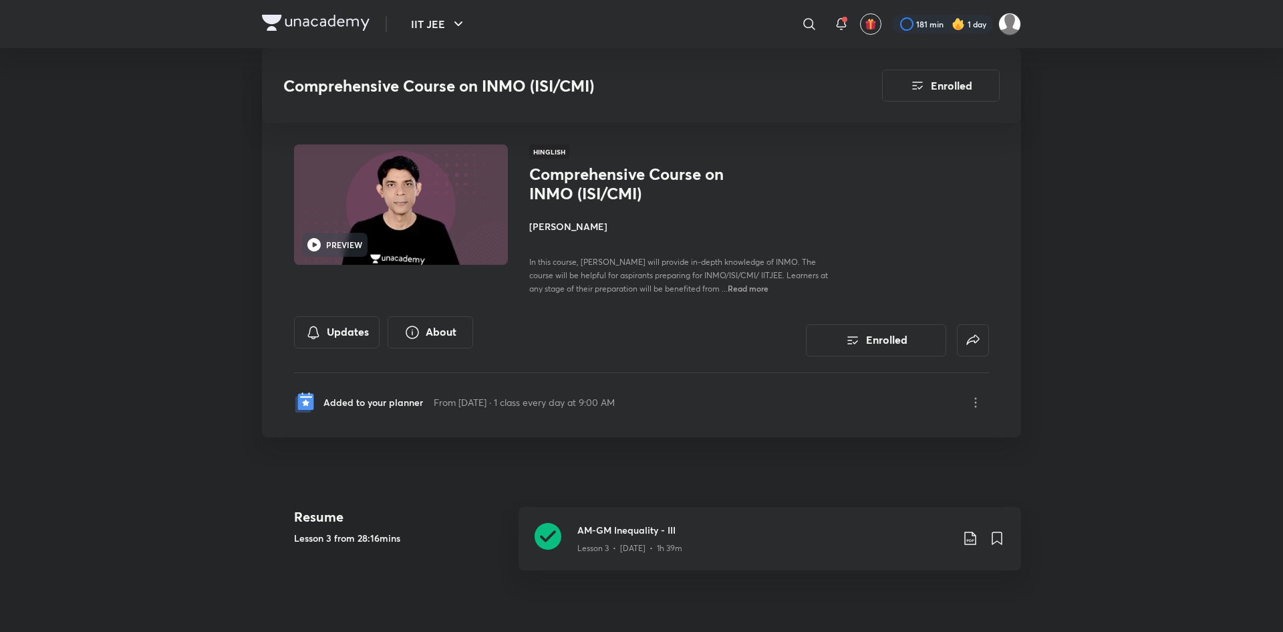
scroll to position [374, 0]
